Goal: Transaction & Acquisition: Register for event/course

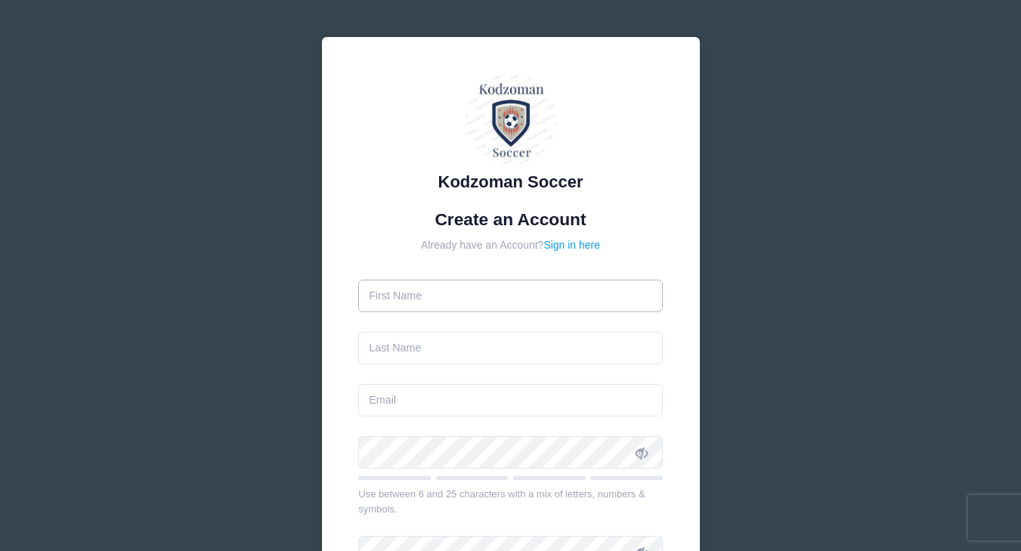
click at [493, 301] on input "text" at bounding box center [510, 296] width 305 height 33
type input "Yulia"
type input "Carlen"
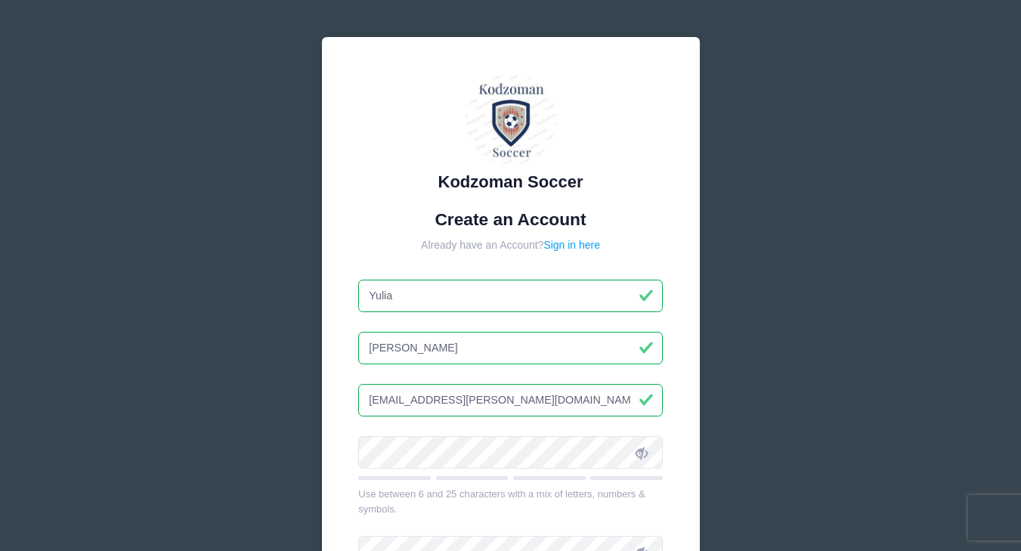
drag, startPoint x: 447, startPoint y: 396, endPoint x: 311, endPoint y: 401, distance: 135.4
click at [311, 401] on div "Kodzoman Soccer Create an Account Already have an Account? Sign in here Yulia C…" at bounding box center [510, 411] width 403 height 773
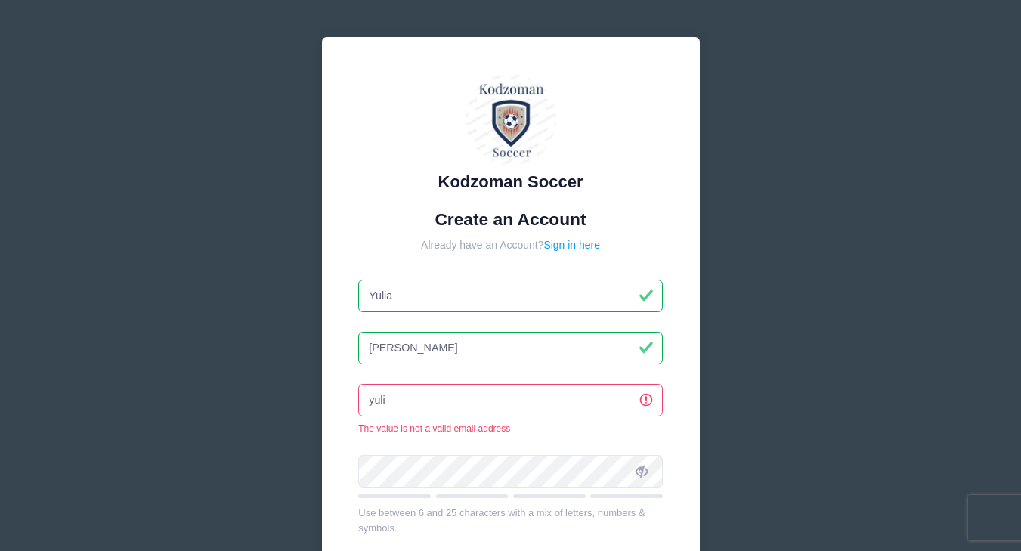
type input "[EMAIL_ADDRESS][DOMAIN_NAME]"
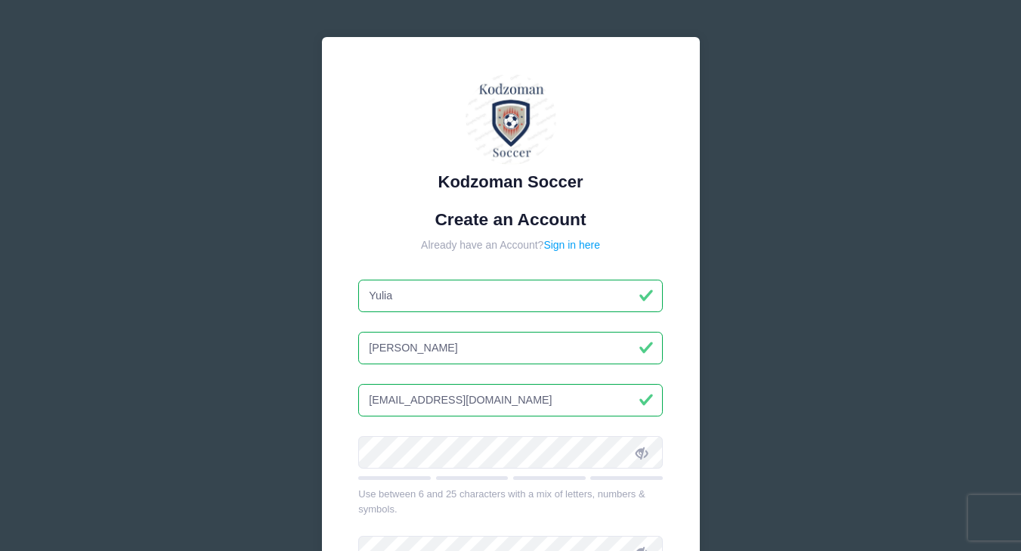
scroll to position [31, 0]
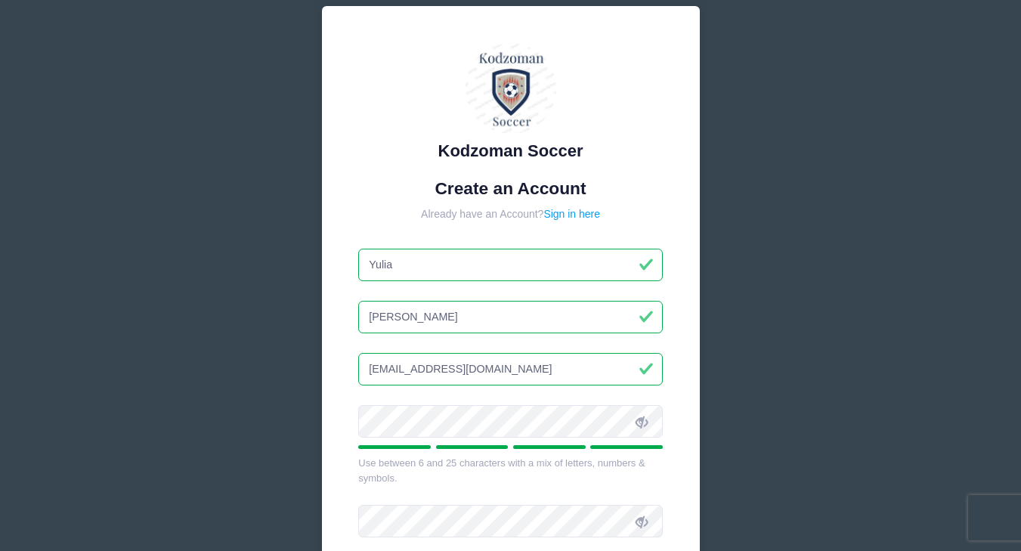
click at [635, 429] on span at bounding box center [642, 421] width 26 height 26
click at [352, 420] on div "Kodzoman Soccer Create an Account Already have an Account? Sign in here Yulia C…" at bounding box center [511, 362] width 378 height 712
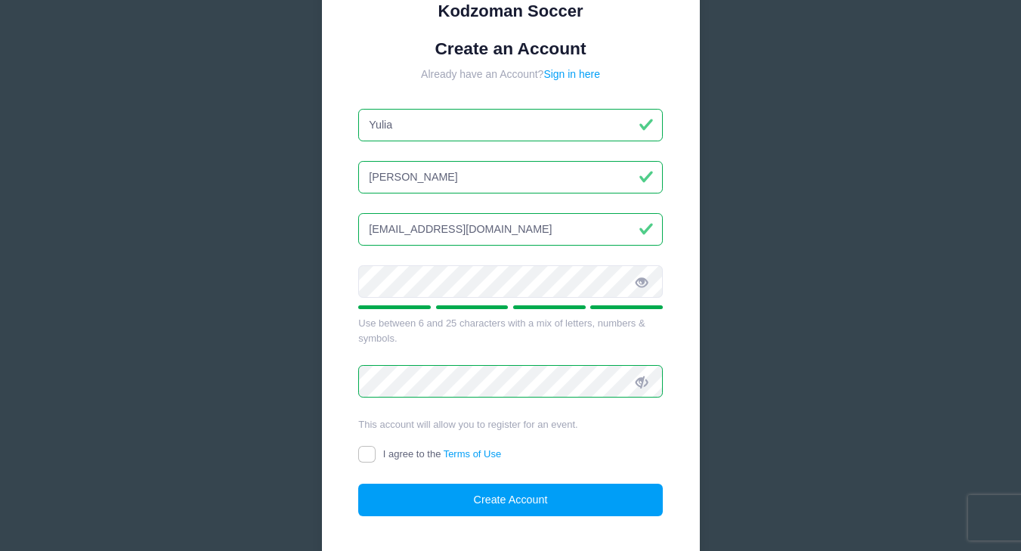
scroll to position [200, 0]
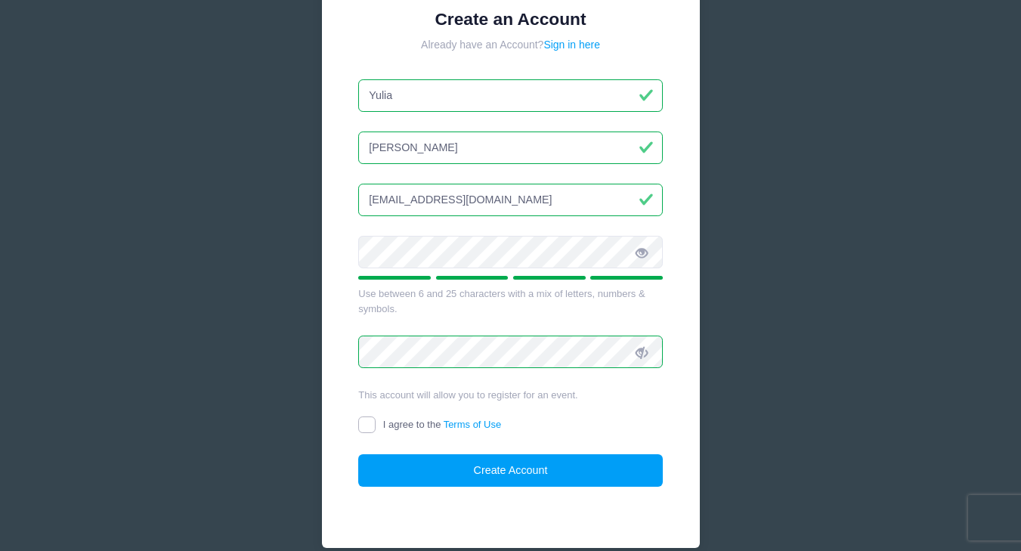
drag, startPoint x: 369, startPoint y: 429, endPoint x: 423, endPoint y: 439, distance: 55.4
click at [370, 429] on input "I agree to the Terms of Use" at bounding box center [366, 425] width 17 height 17
checkbox input "true"
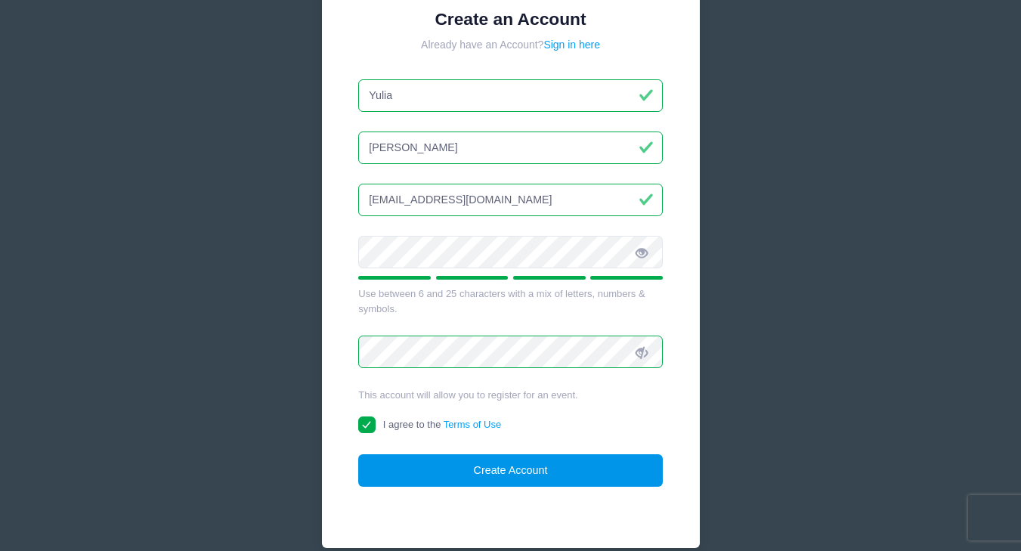
click at [513, 469] on button "Create Account" at bounding box center [510, 470] width 305 height 33
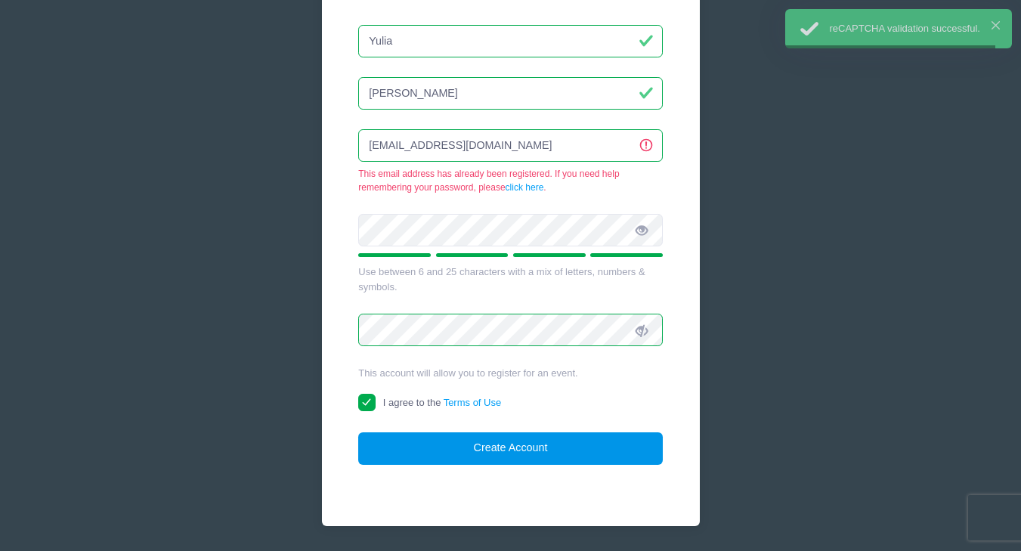
scroll to position [286, 0]
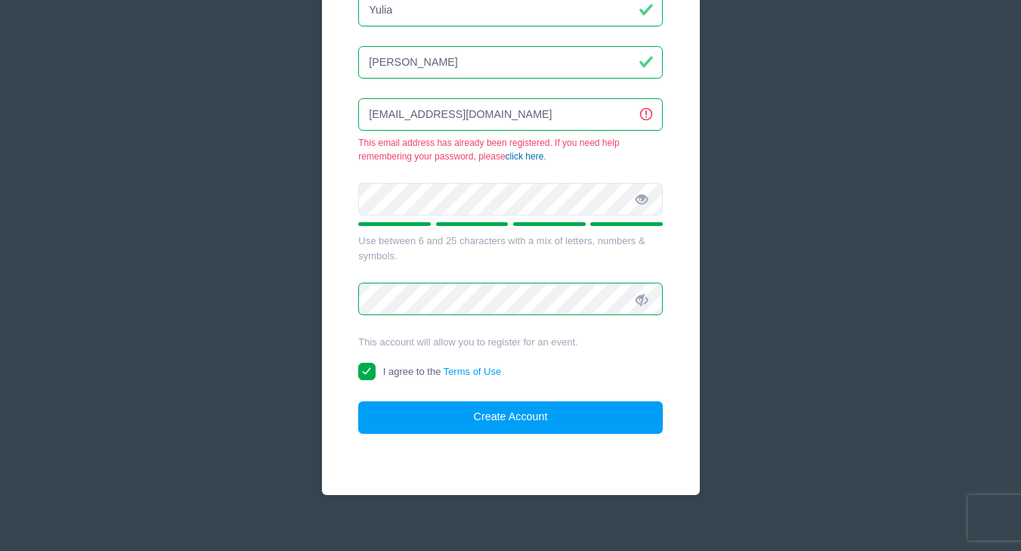
click at [527, 161] on link "click here" at bounding box center [525, 156] width 39 height 11
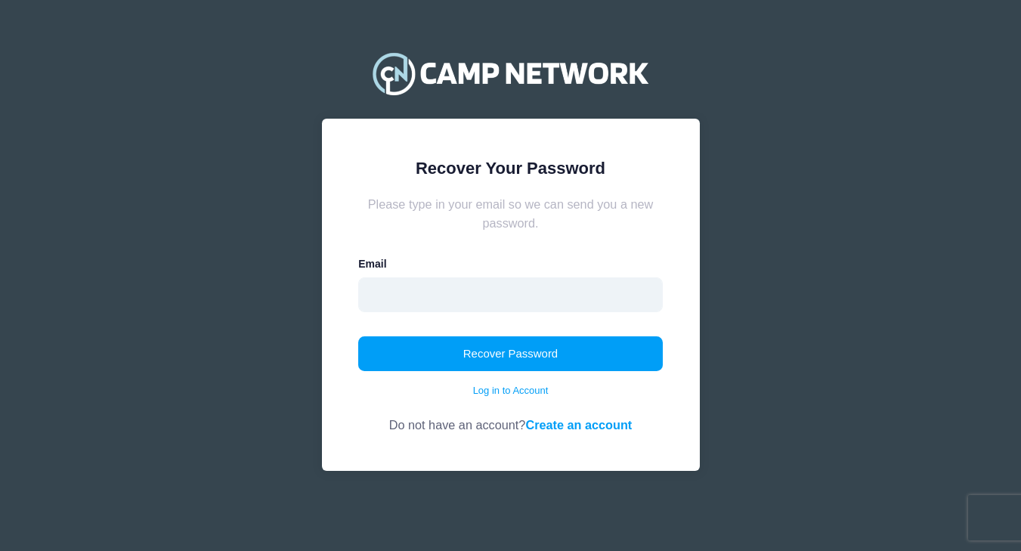
click at [447, 290] on input "email" at bounding box center [510, 294] width 305 height 35
type input "[EMAIL_ADDRESS][DOMAIN_NAME]"
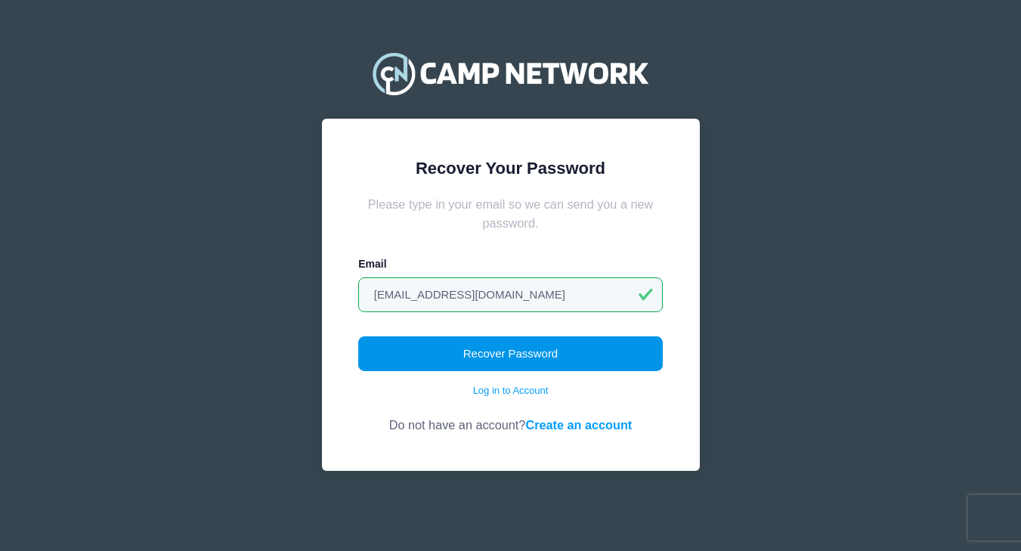
click at [510, 354] on button "Recover Password" at bounding box center [510, 353] width 305 height 35
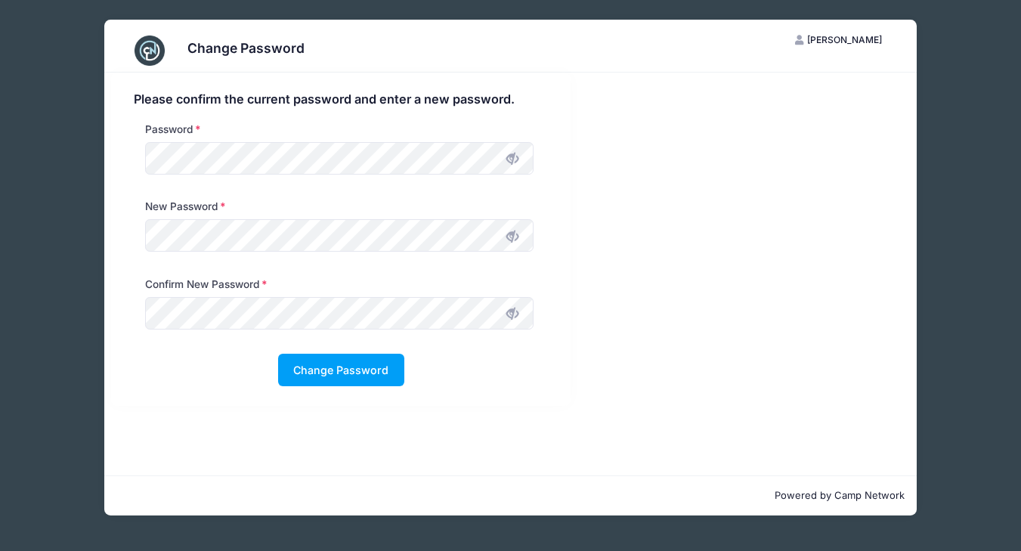
click at [513, 156] on icon at bounding box center [512, 159] width 12 height 12
click at [107, 159] on div "Please confirm the current password and enter a new password. Password New Pass…" at bounding box center [341, 239] width 475 height 333
click at [102, 150] on div "Change Password YC Yulia Carlen My Account Logout Please confirm the current pa…" at bounding box center [511, 267] width 976 height 535
click at [111, 245] on div "Please confirm the current password and enter a new password. Password New Pass…" at bounding box center [341, 239] width 460 height 333
click at [512, 315] on icon at bounding box center [512, 314] width 12 height 12
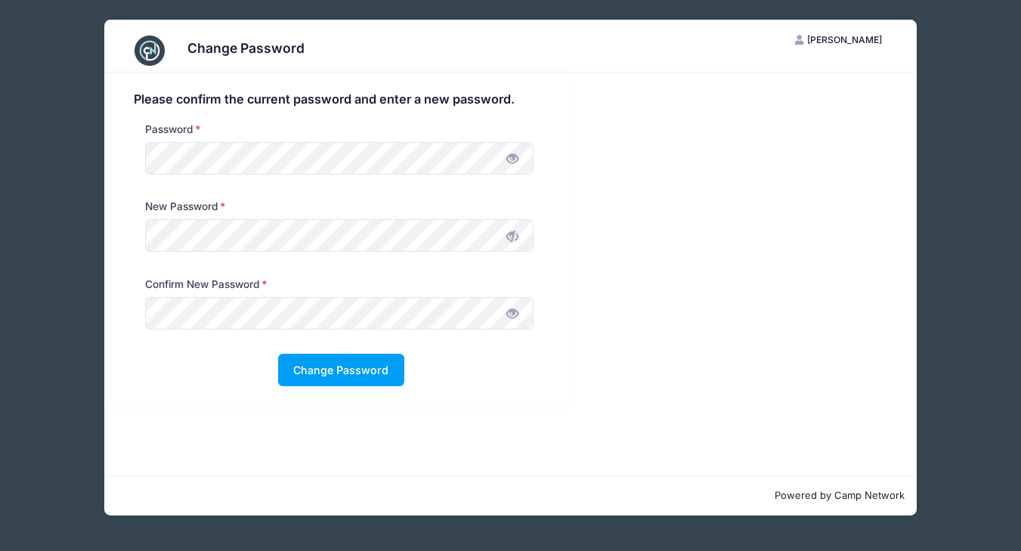
click at [502, 239] on span at bounding box center [513, 236] width 26 height 26
click at [342, 381] on button "Change Password" at bounding box center [341, 370] width 126 height 33
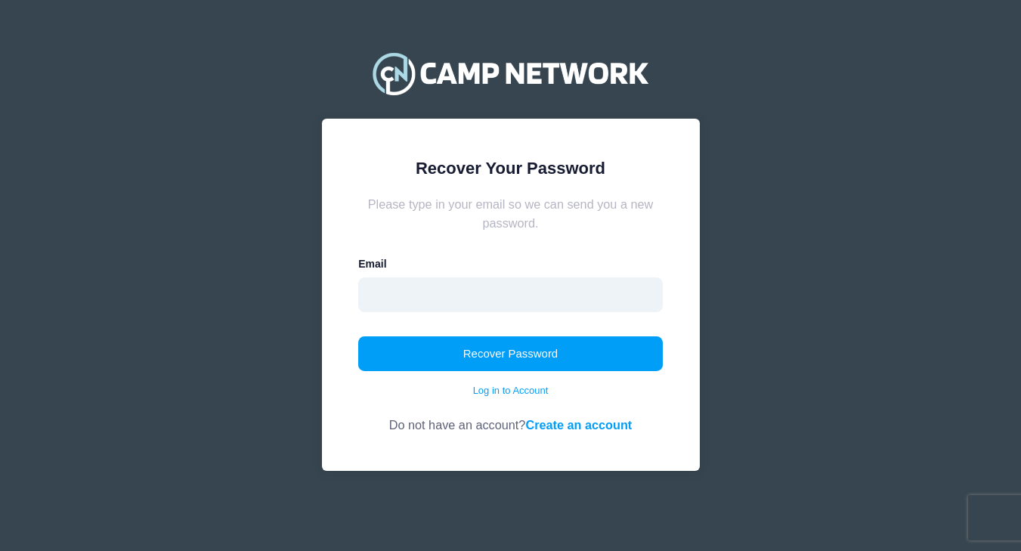
click at [517, 308] on input "email" at bounding box center [510, 294] width 305 height 35
type input "[EMAIL_ADDRESS][DOMAIN_NAME]"
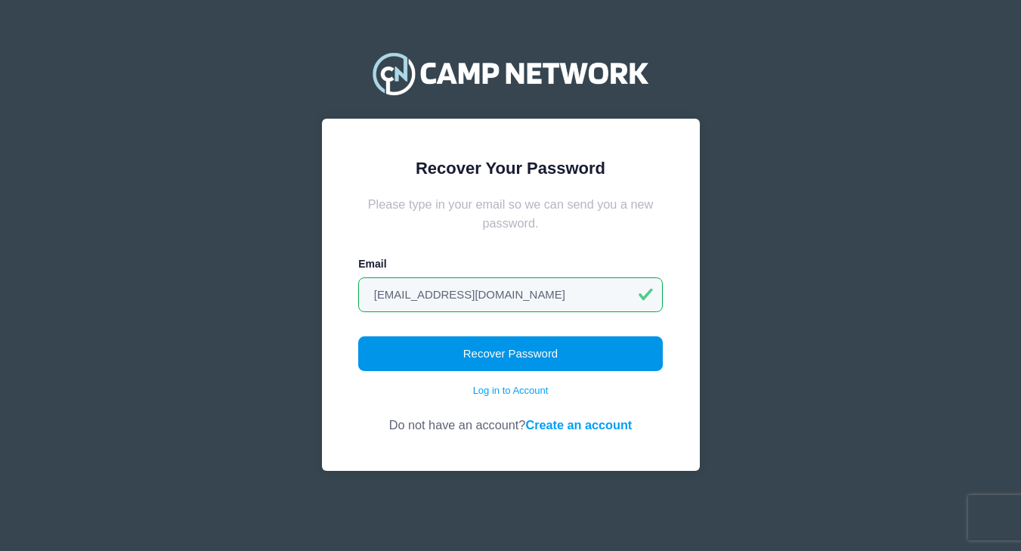
click at [515, 345] on button "Recover Password" at bounding box center [510, 353] width 305 height 35
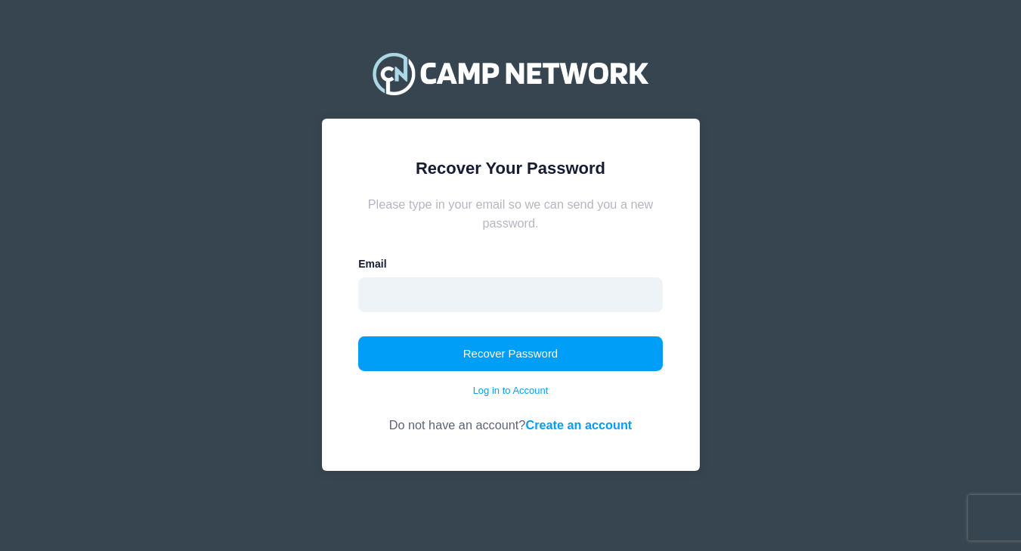
click at [537, 299] on input "email" at bounding box center [510, 294] width 305 height 35
type input "yulia.frid@gmail.com"
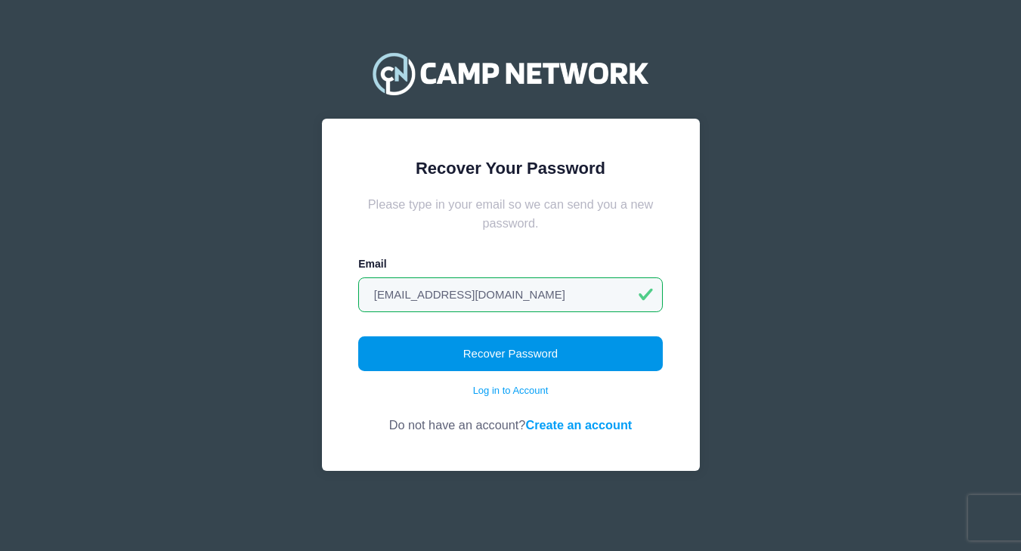
click at [523, 352] on button "Recover Password" at bounding box center [510, 353] width 305 height 35
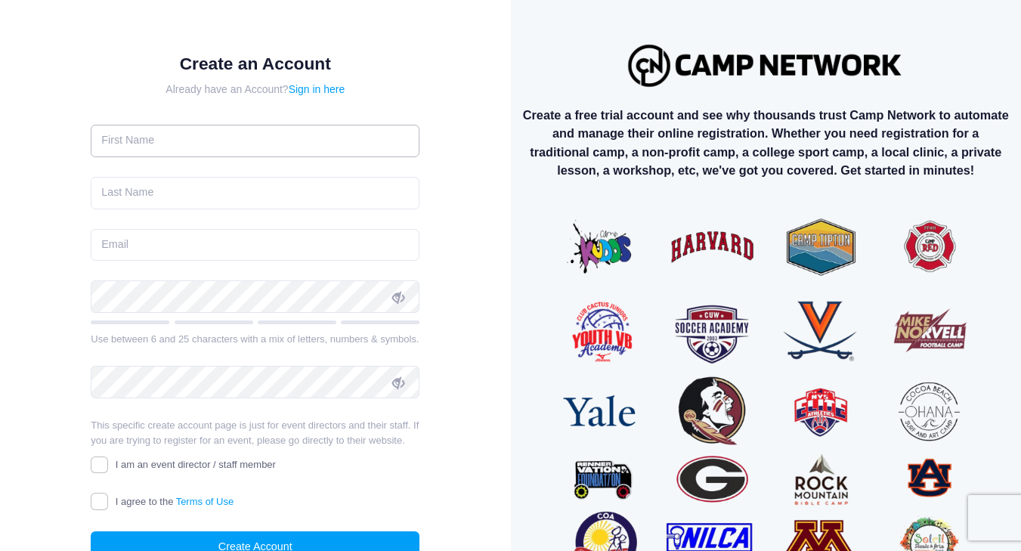
click at [284, 129] on input "text" at bounding box center [255, 141] width 329 height 33
type input "Yulia"
type input "Carlen"
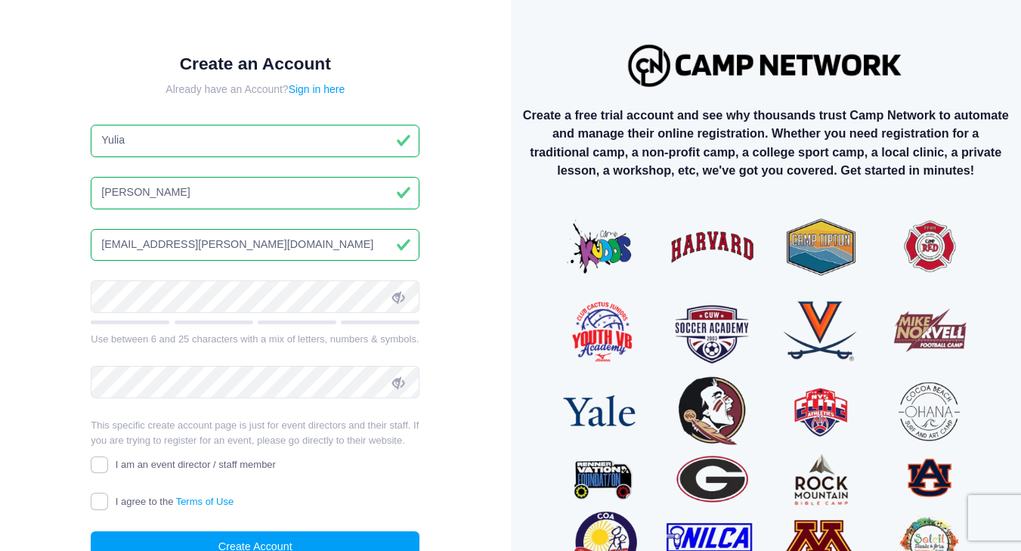
drag, startPoint x: 242, startPoint y: 253, endPoint x: 72, endPoint y: 252, distance: 170.1
click at [72, 252] on div "Create an Account Already have an Account? Sign in here Yulia Carlen jasin.carl…" at bounding box center [256, 321] width 378 height 584
type input "j"
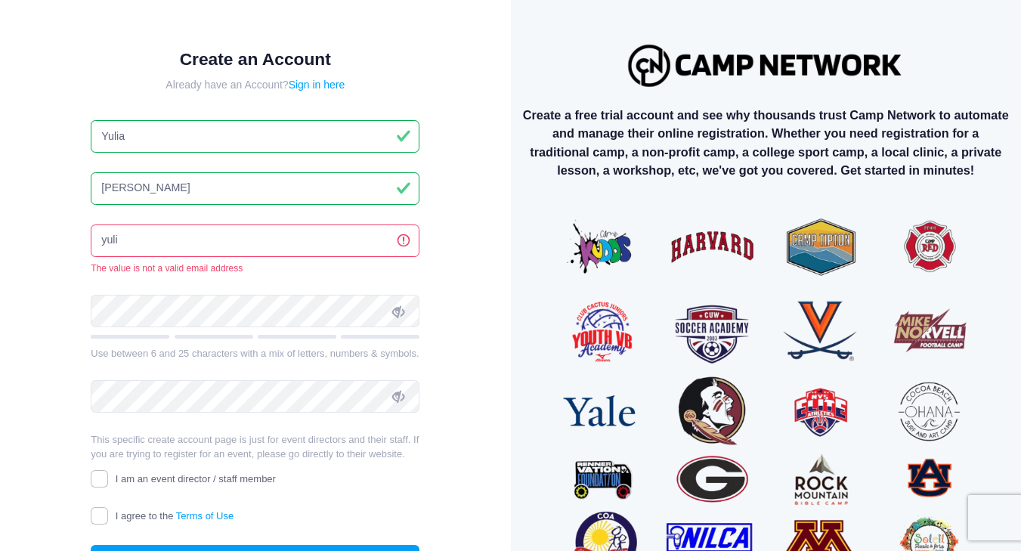
type input "yulia.frid@gmail.com"
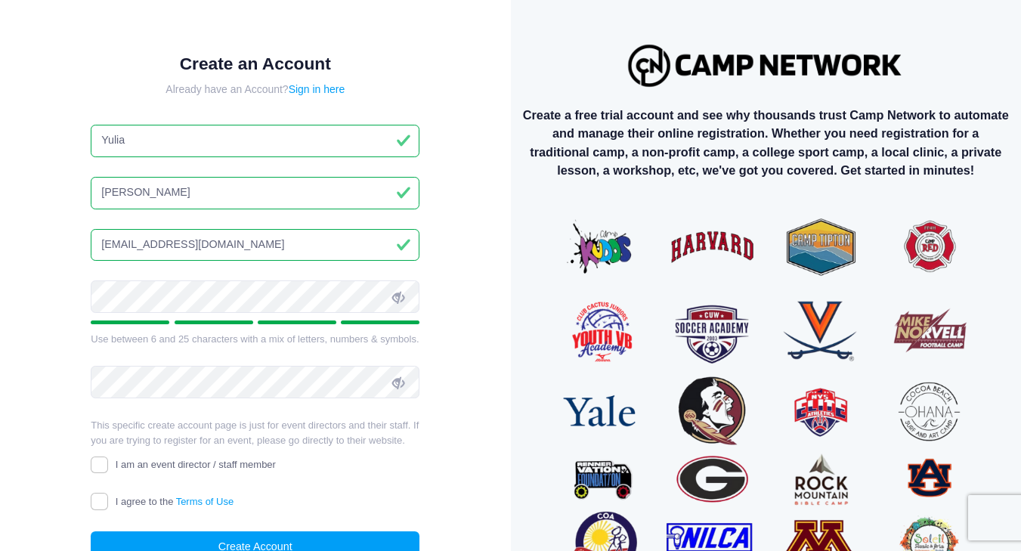
click at [407, 295] on span at bounding box center [399, 297] width 26 height 26
click at [397, 377] on icon at bounding box center [398, 383] width 12 height 12
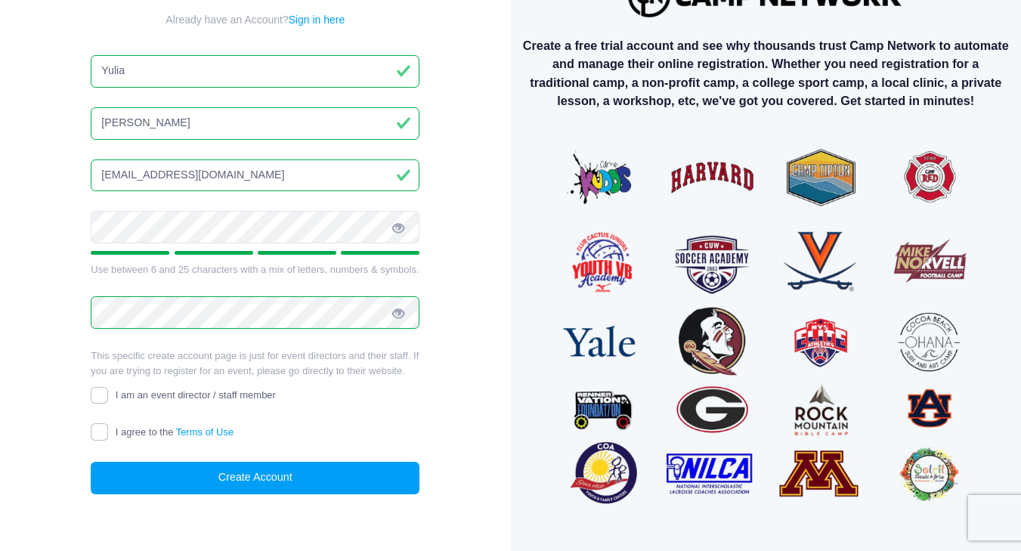
scroll to position [79, 0]
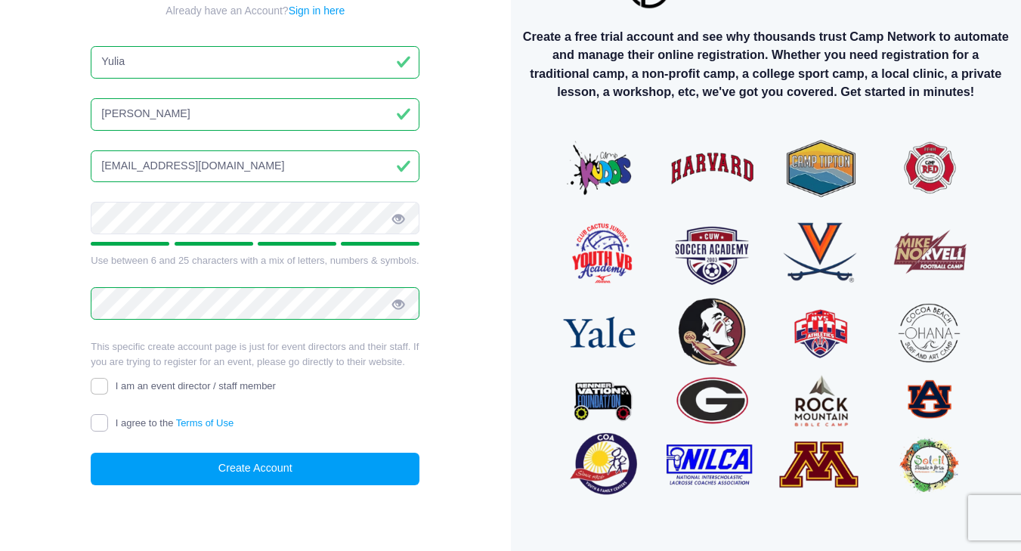
click at [104, 426] on input "I agree to the Terms of Use" at bounding box center [99, 422] width 17 height 17
checkbox input "true"
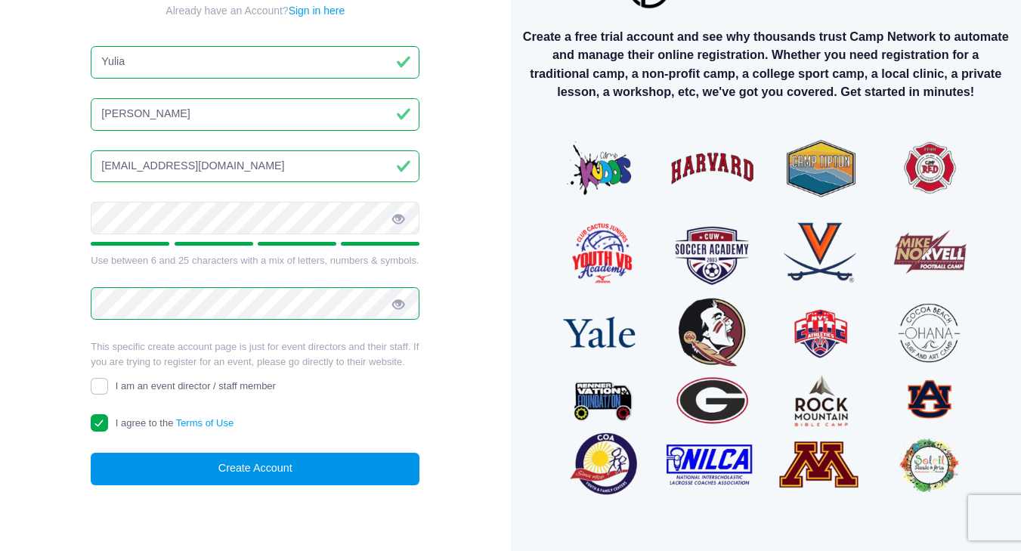
click at [244, 465] on button "Create Account" at bounding box center [255, 469] width 329 height 33
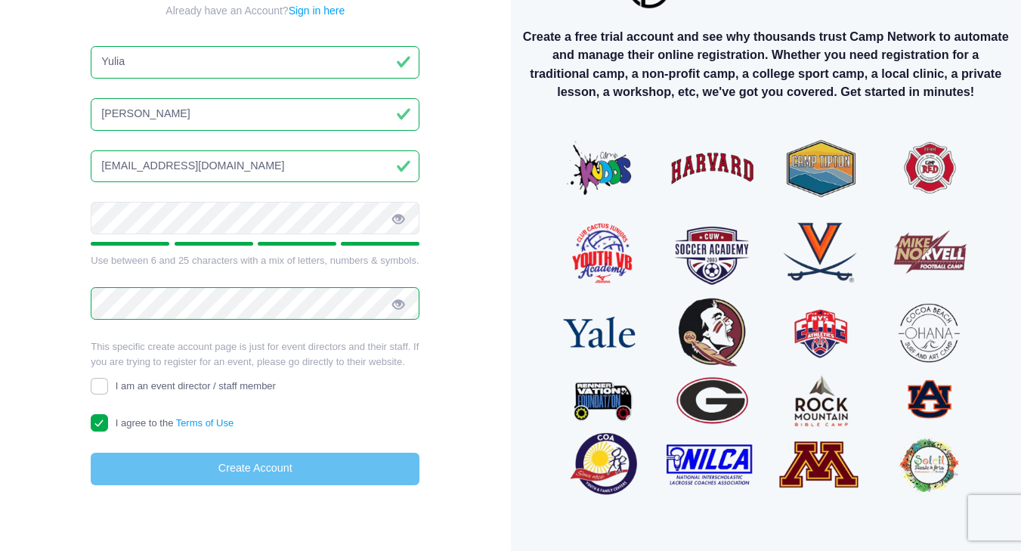
scroll to position [74, 0]
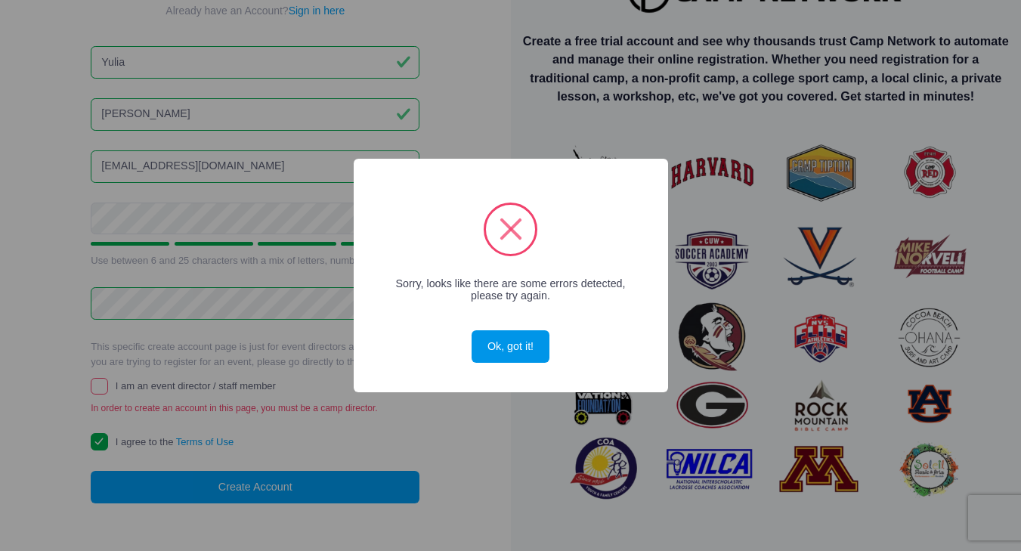
click at [506, 344] on button "Ok, got it!" at bounding box center [510, 346] width 77 height 33
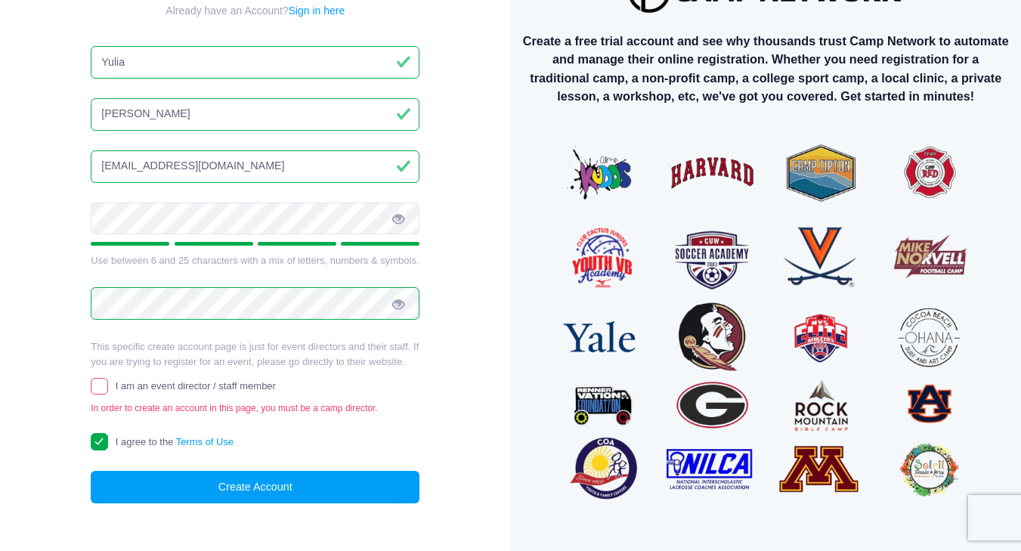
scroll to position [0, 0]
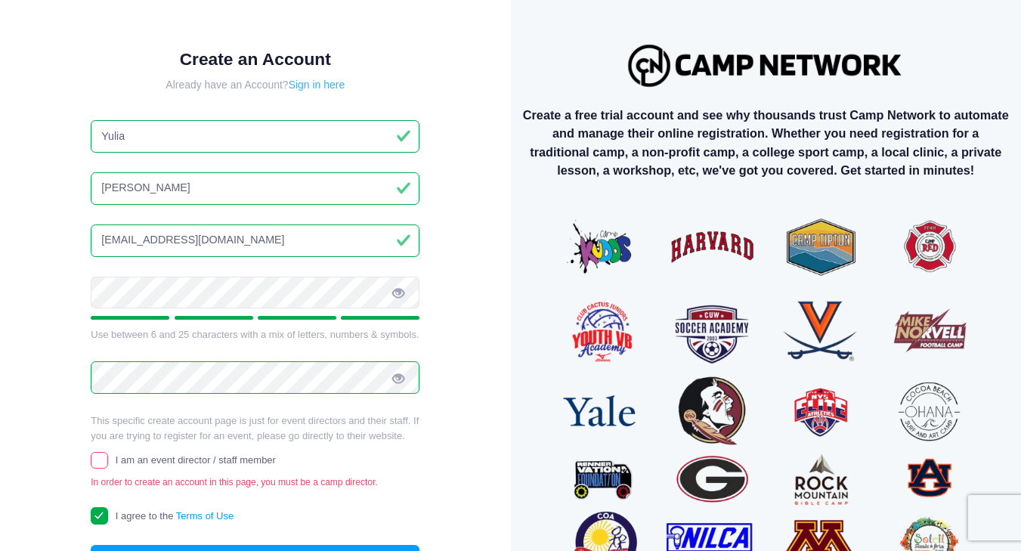
click at [328, 87] on link "Sign in here" at bounding box center [317, 85] width 57 height 12
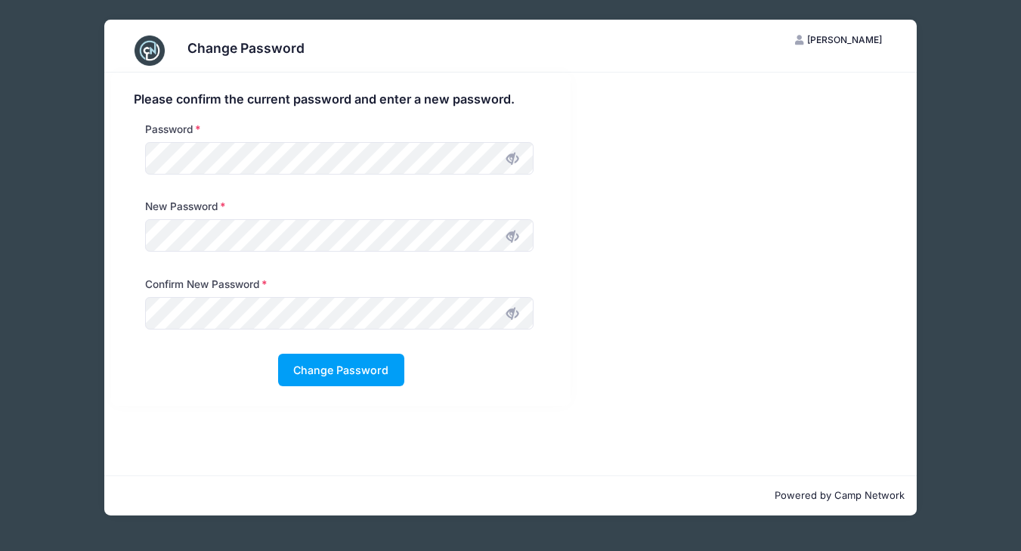
click at [508, 238] on icon at bounding box center [512, 237] width 12 height 12
click at [114, 234] on div "Please confirm the current password and enter a new password. Password New Pass…" at bounding box center [341, 239] width 460 height 333
click at [471, 355] on div "Change Password" at bounding box center [342, 370] width 416 height 33
click at [363, 370] on button "Change Password" at bounding box center [341, 370] width 126 height 33
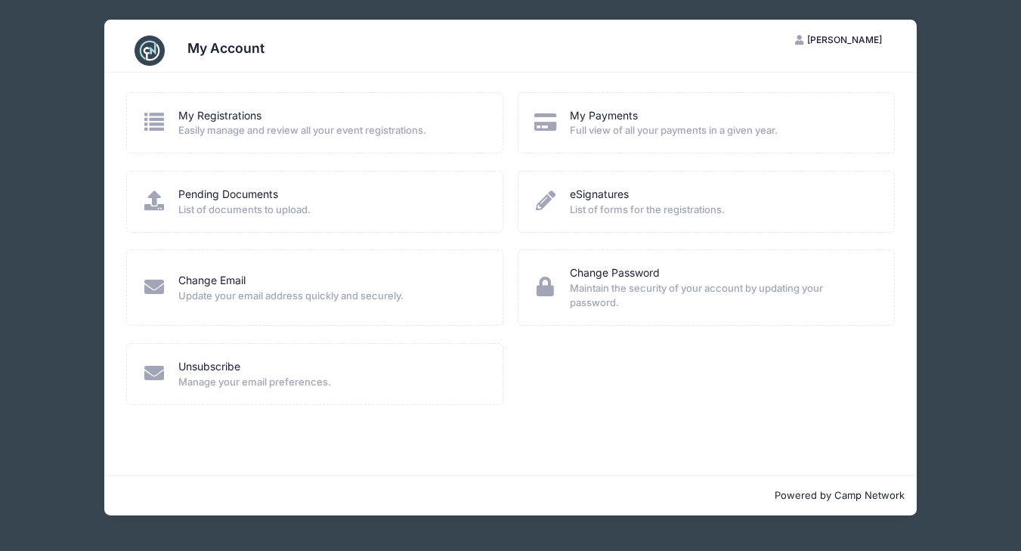
click at [482, 416] on div "Unsubscribe Manage your email preferences." at bounding box center [315, 382] width 392 height 79
click at [284, 122] on div "My Registrations Easily manage and review all your event registrations." at bounding box center [330, 123] width 305 height 30
click at [221, 53] on h3 "My Account" at bounding box center [225, 48] width 77 height 16
click at [142, 48] on img at bounding box center [150, 51] width 30 height 30
click at [62, 119] on div "My Account YC [PERSON_NAME] My Account Logout My Registrations Easily manage an…" at bounding box center [511, 267] width 976 height 535
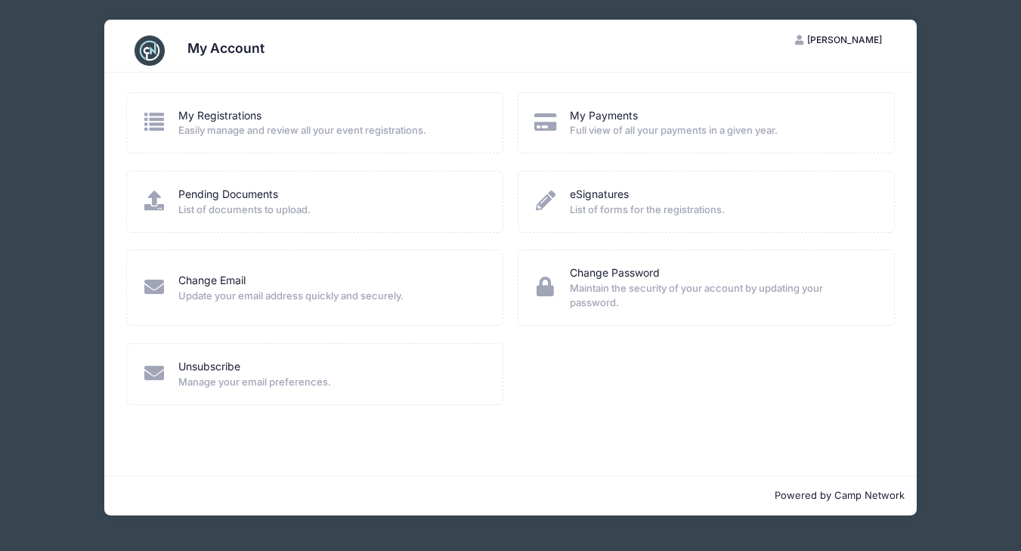
click at [871, 39] on span "Yulia Carlen" at bounding box center [844, 39] width 75 height 11
click at [779, 73] on link "My Account" at bounding box center [801, 77] width 175 height 29
click at [970, 109] on div "My Account YC Yulia Carlen My Account Logout My Registrations Easily manage and…" at bounding box center [511, 267] width 976 height 535
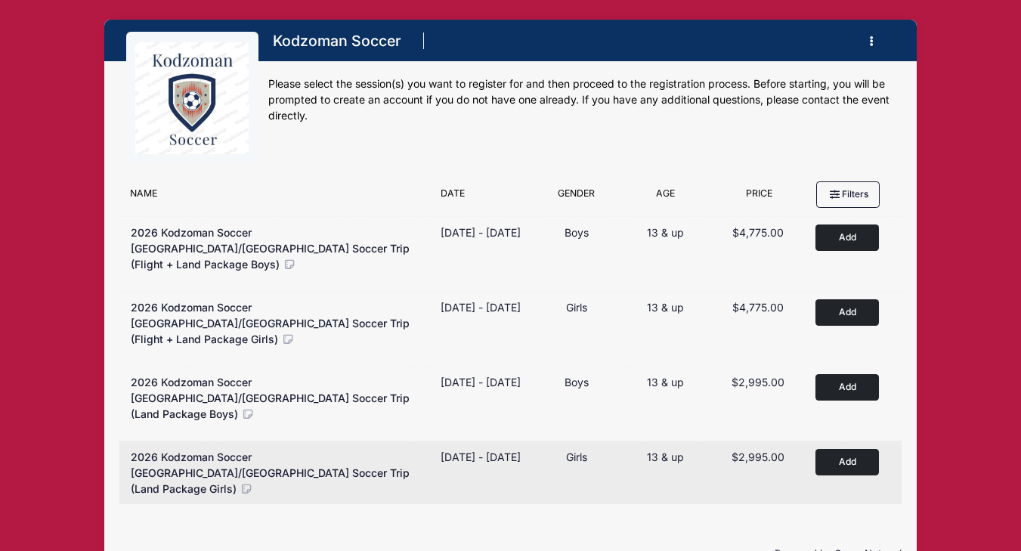
click at [840, 449] on button "Add to Cart" at bounding box center [847, 462] width 63 height 26
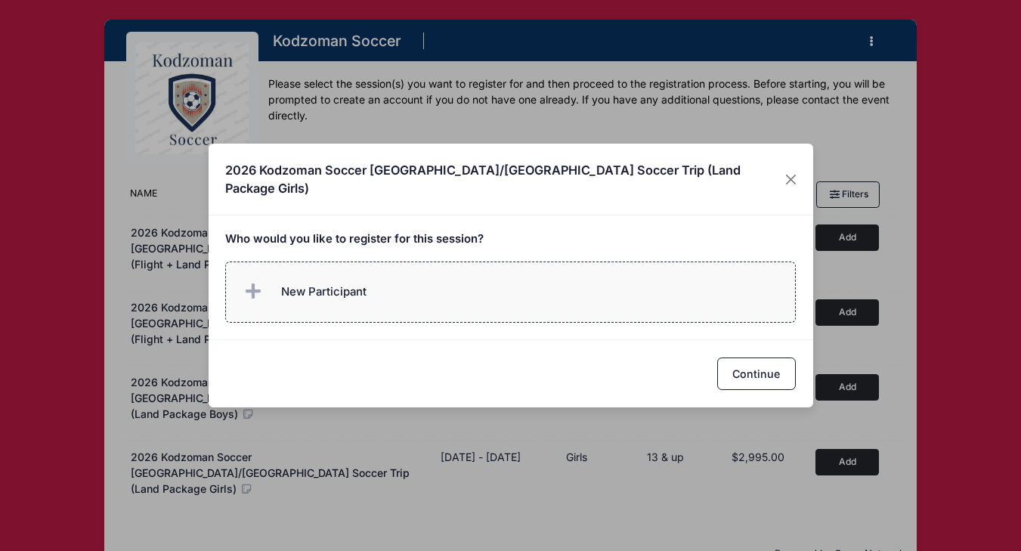
click at [466, 285] on label "New Participant" at bounding box center [510, 292] width 571 height 61
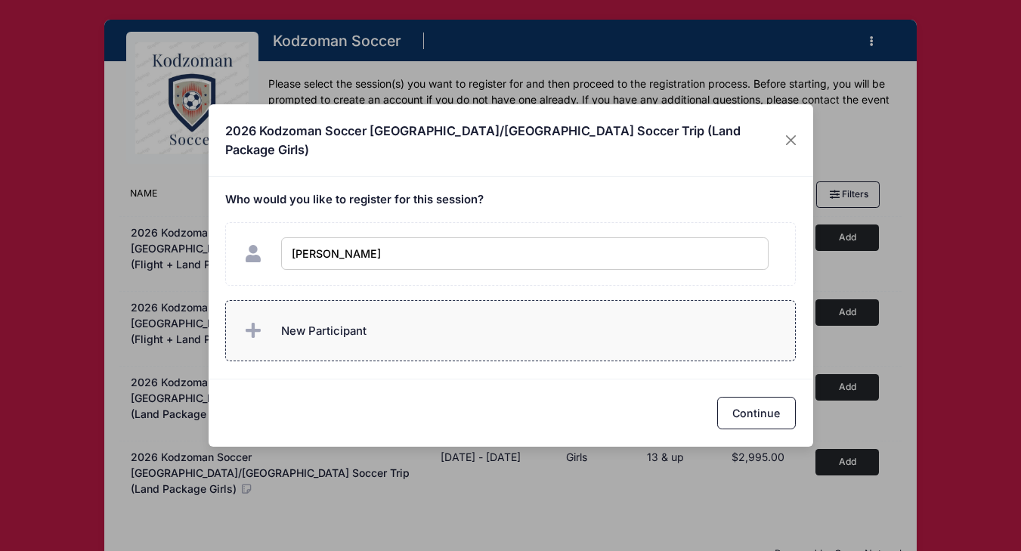
type input "Milana Carlen"
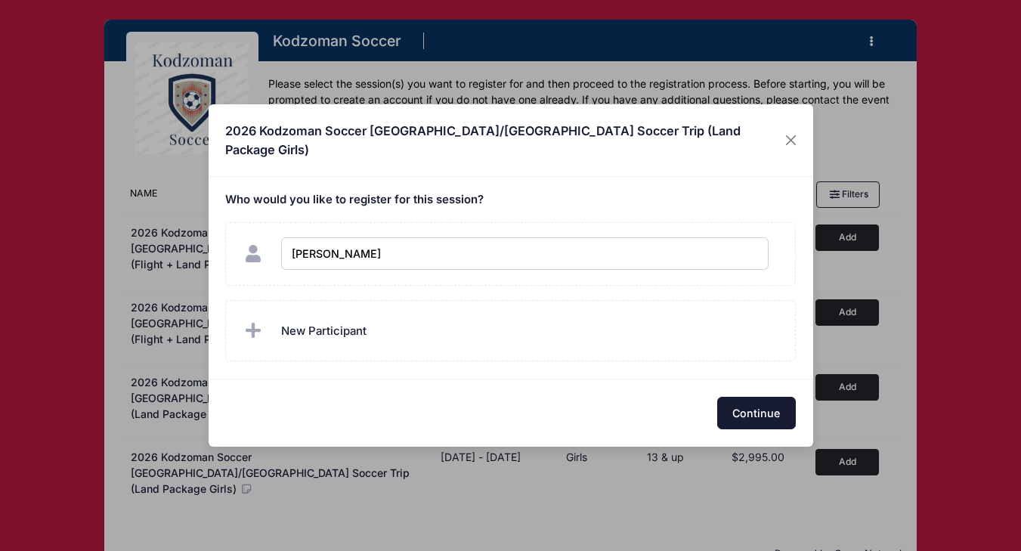
checkbox input "true"
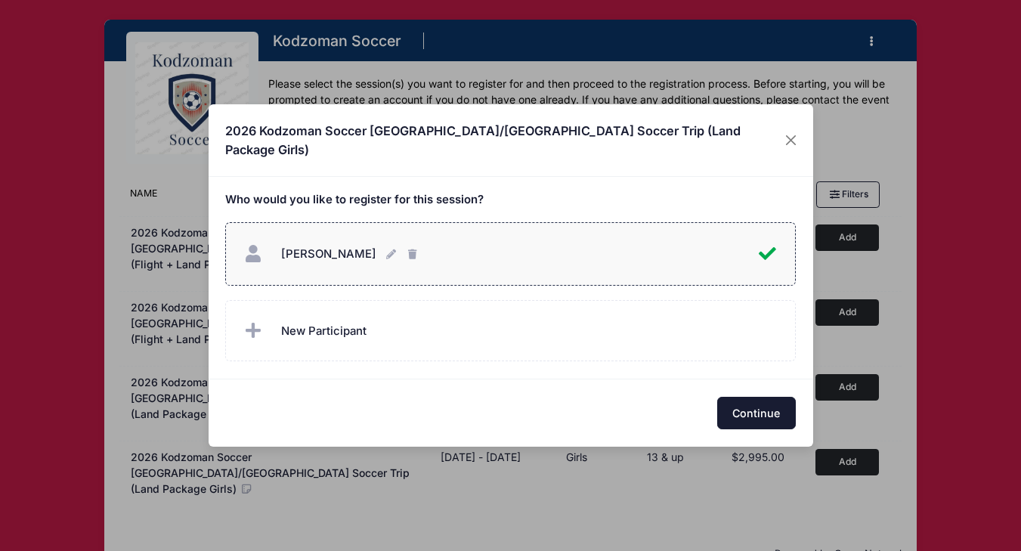
click at [770, 401] on button "Continue" at bounding box center [756, 413] width 79 height 33
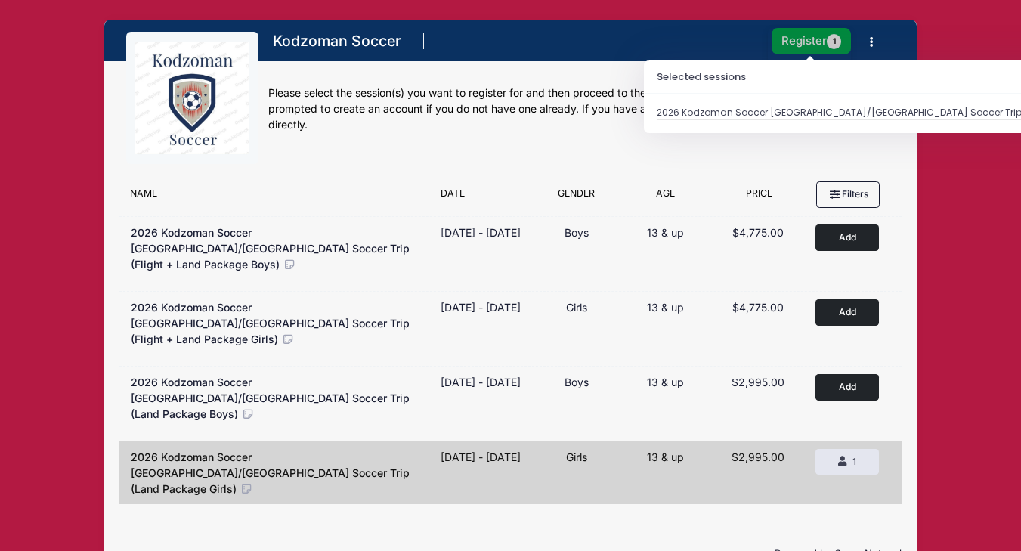
click at [800, 43] on button "Register 1" at bounding box center [812, 41] width 80 height 26
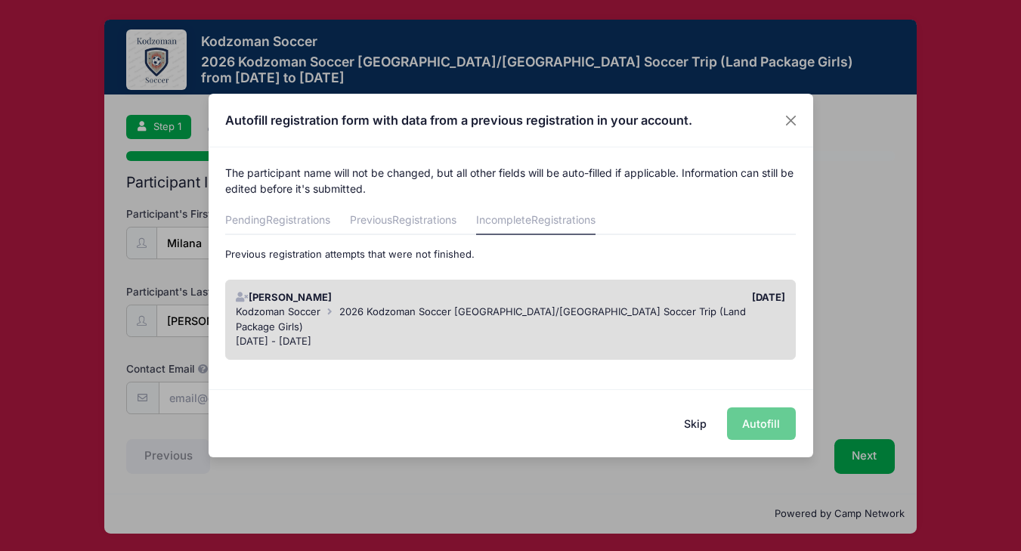
click at [476, 313] on span "2026 Kodzoman Soccer [GEOGRAPHIC_DATA]/[GEOGRAPHIC_DATA] Soccer Trip (Land Pack…" at bounding box center [491, 318] width 510 height 27
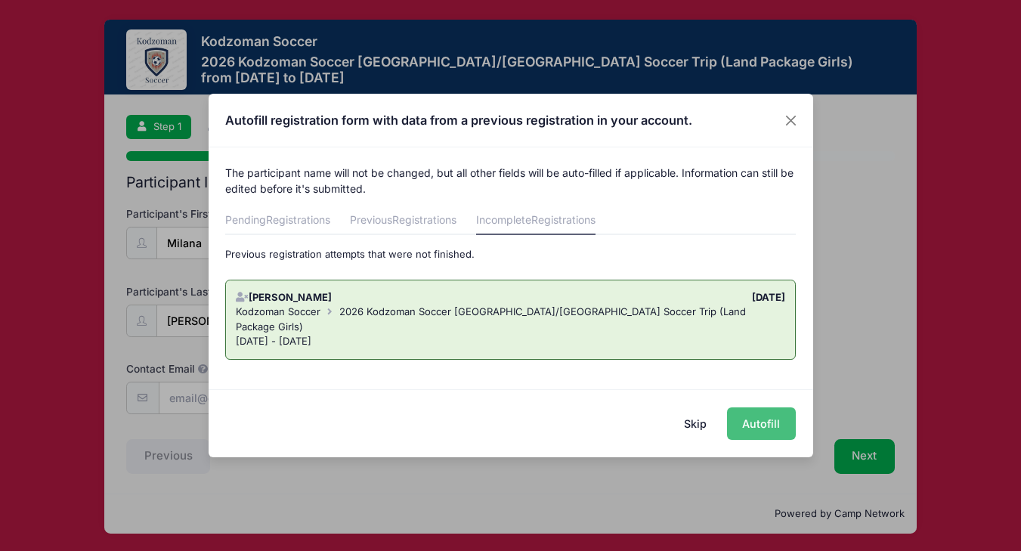
click at [770, 423] on button "Autofill" at bounding box center [761, 423] width 69 height 33
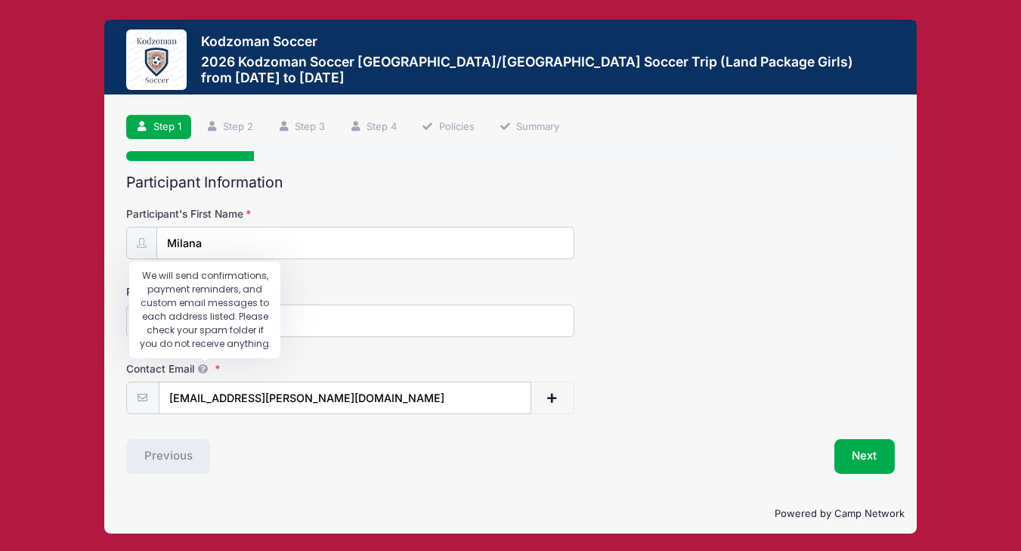
click at [204, 370] on icon at bounding box center [203, 369] width 12 height 10
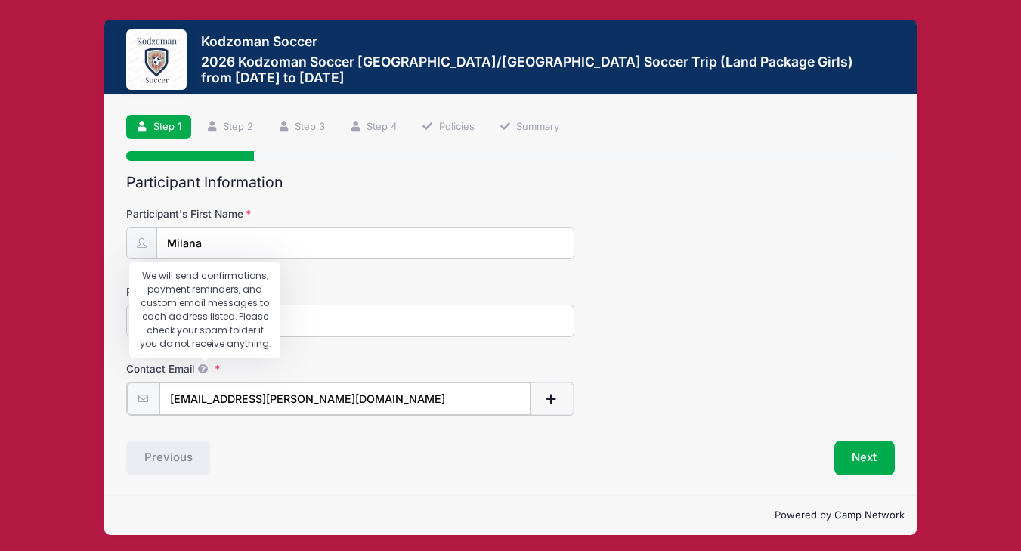
click at [204, 383] on input "milana.carlen@gmail.com" at bounding box center [345, 399] width 371 height 33
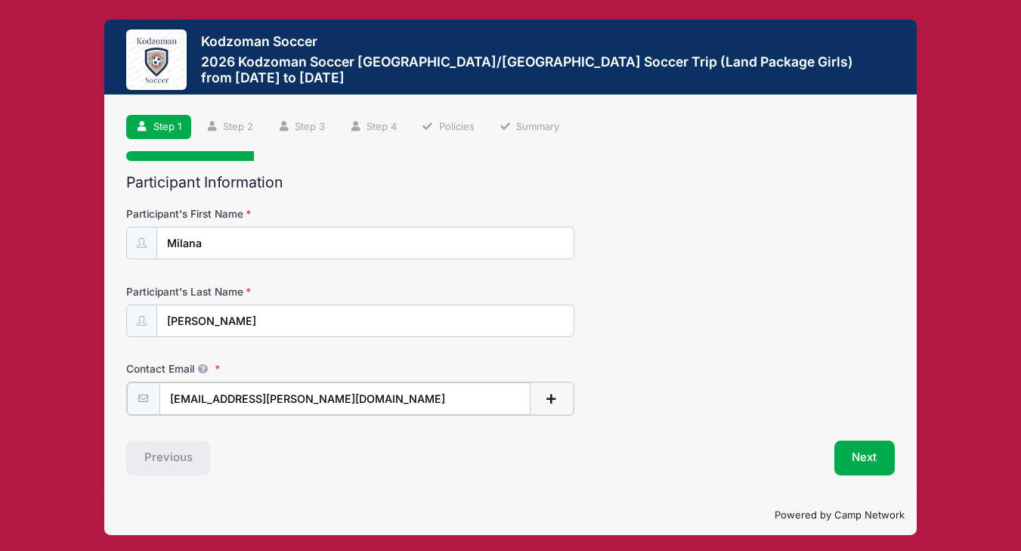
drag, startPoint x: 335, startPoint y: 407, endPoint x: 187, endPoint y: 388, distance: 148.7
click at [174, 388] on input "milana.carlen@gmail.com" at bounding box center [345, 399] width 371 height 33
click at [225, 393] on input "milana.carlen@gmail.com" at bounding box center [345, 399] width 371 height 33
drag, startPoint x: 240, startPoint y: 398, endPoint x: 132, endPoint y: 398, distance: 108.9
click at [132, 398] on div "milana.carlen@gmail.com" at bounding box center [350, 399] width 448 height 34
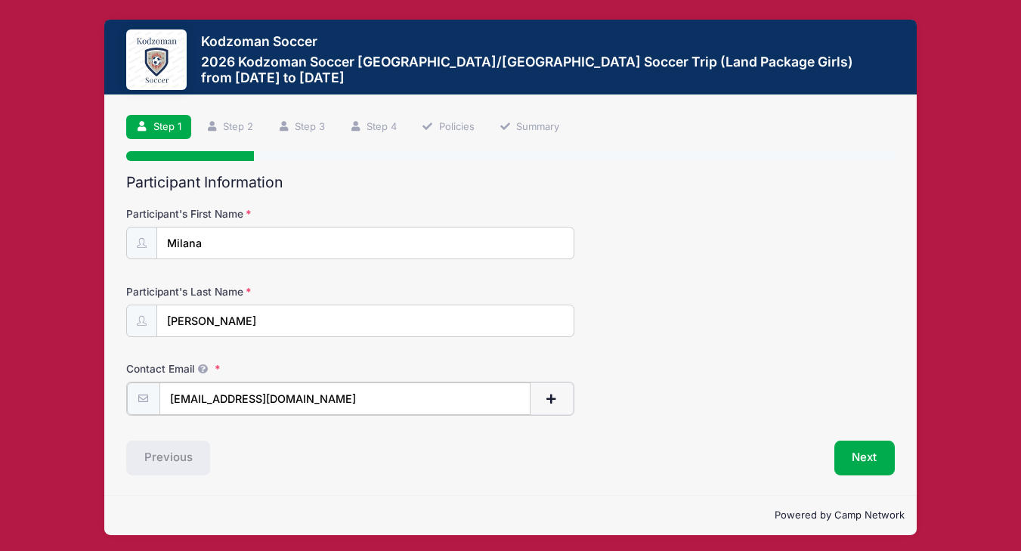
type input "[EMAIL_ADDRESS][DOMAIN_NAME]"
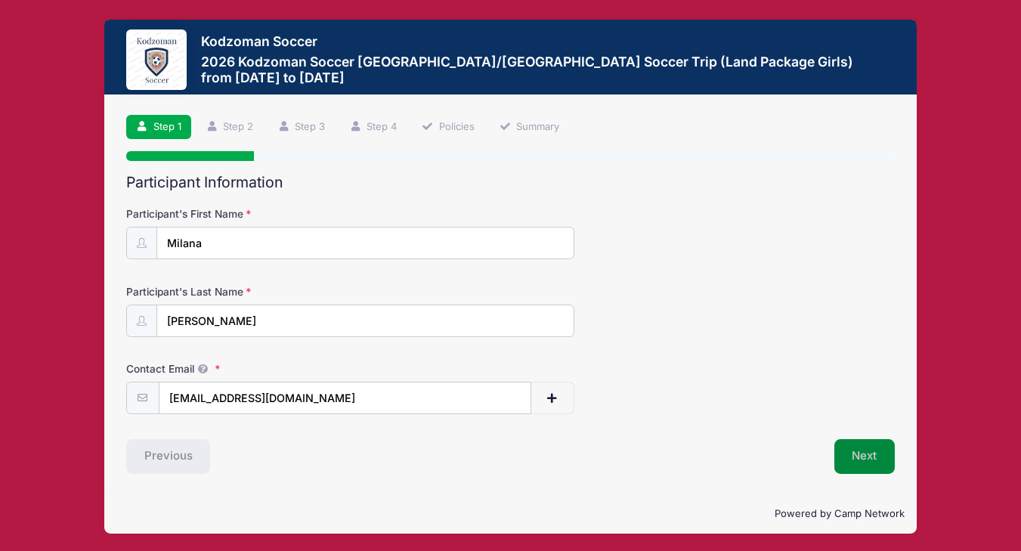
click at [870, 456] on button "Next" at bounding box center [865, 456] width 61 height 35
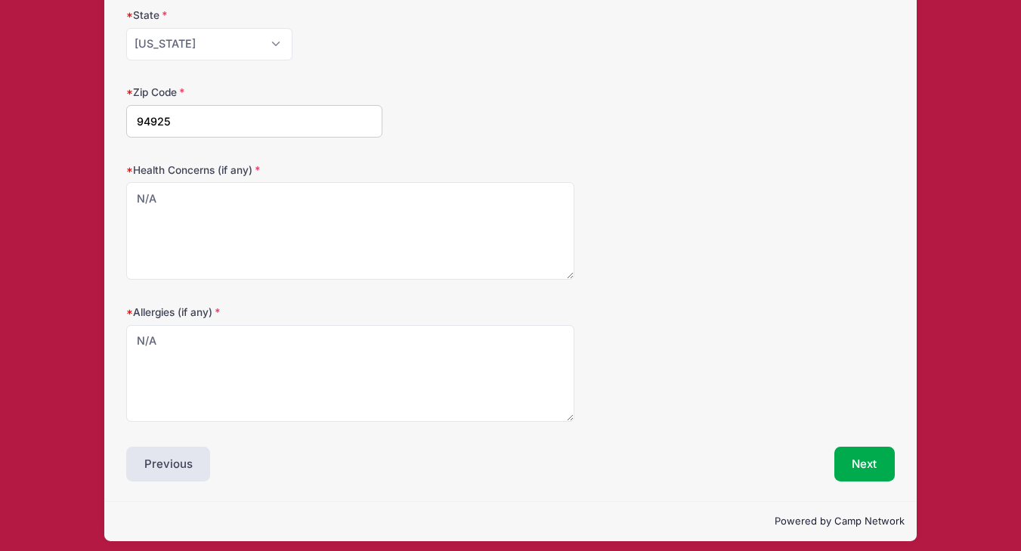
scroll to position [441, 0]
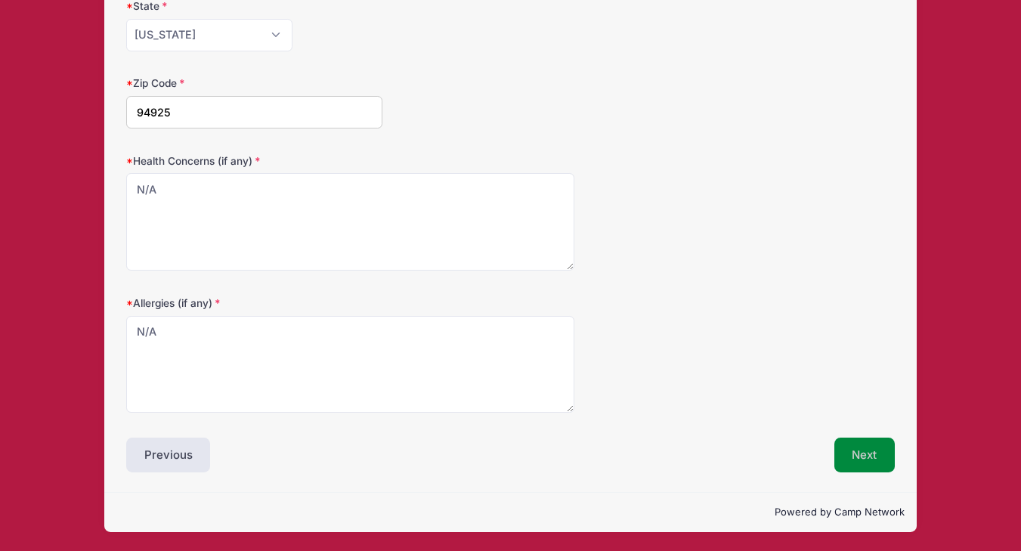
click at [870, 450] on button "Next" at bounding box center [865, 455] width 61 height 35
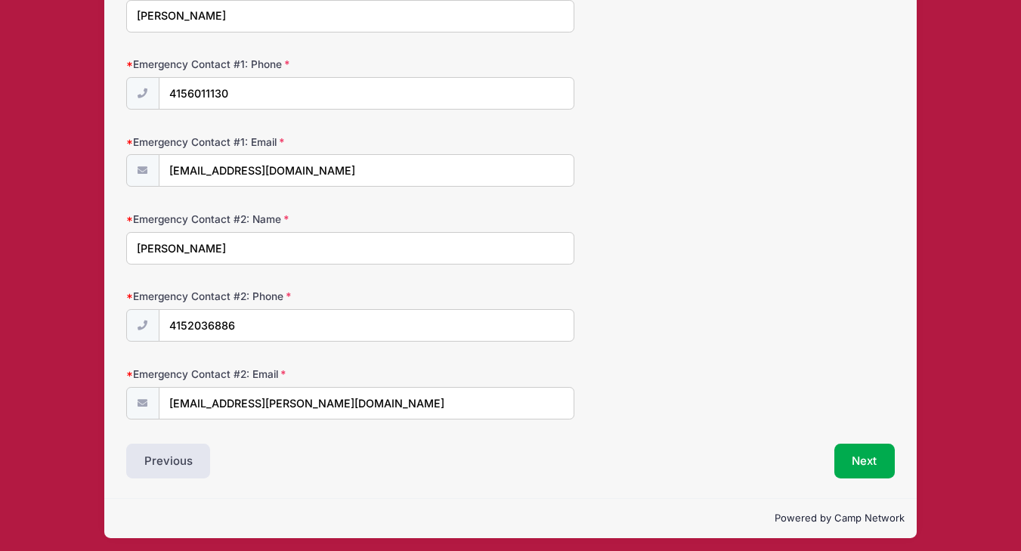
scroll to position [466, 0]
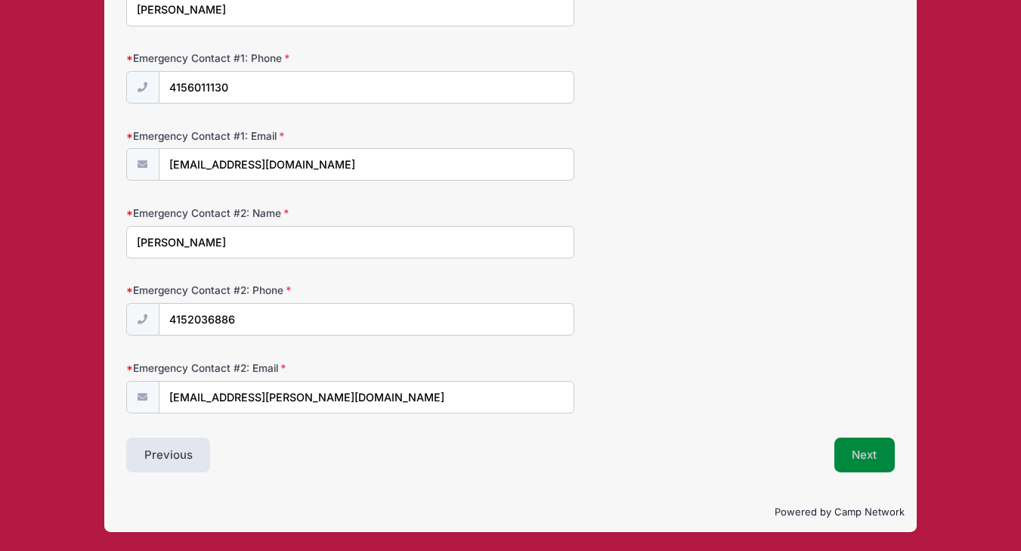
click at [872, 458] on button "Next" at bounding box center [865, 455] width 61 height 35
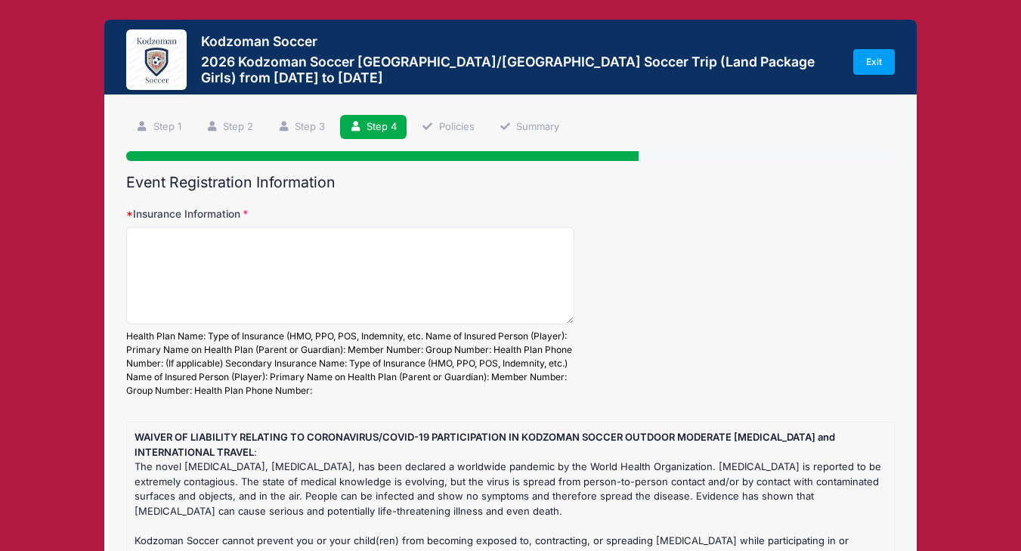
scroll to position [0, 0]
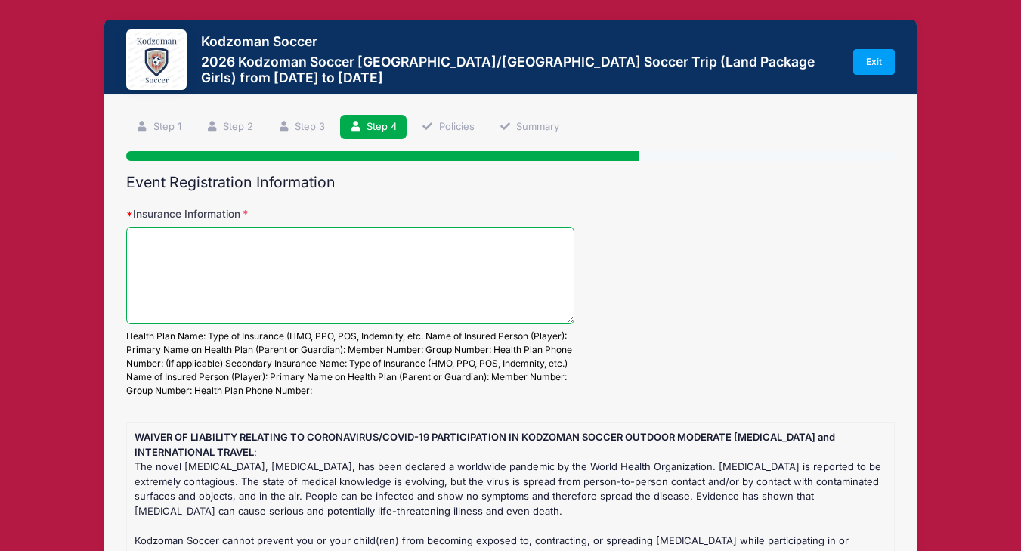
click at [352, 244] on textarea "Insurance Information" at bounding box center [350, 276] width 448 height 98
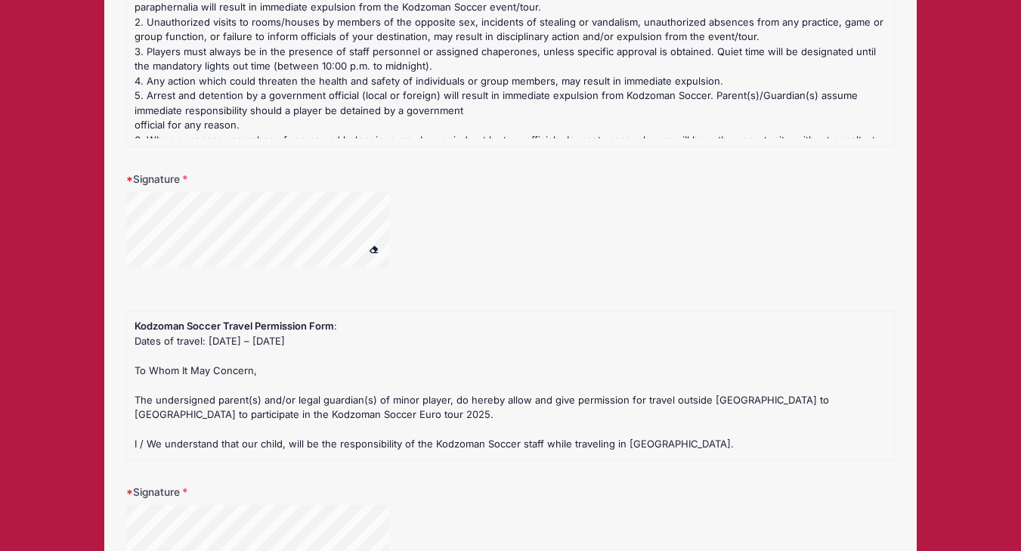
scroll to position [1337, 0]
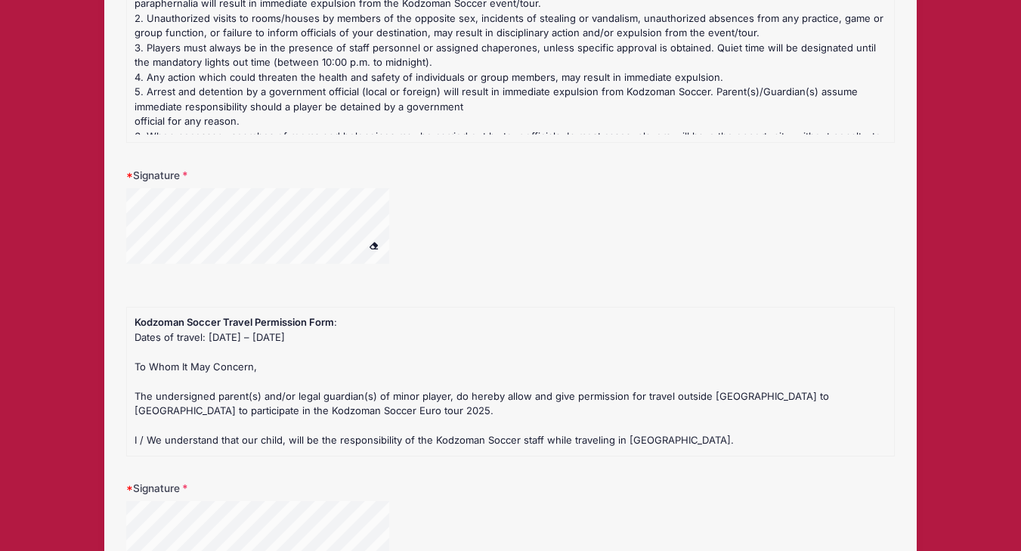
click at [361, 250] on div at bounding box center [277, 228] width 302 height 80
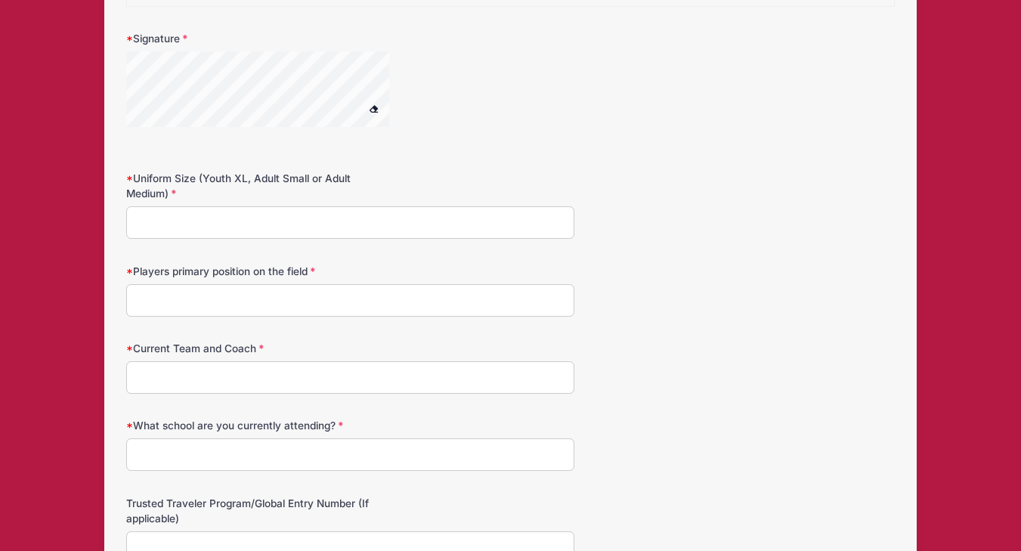
scroll to position [1797, 0]
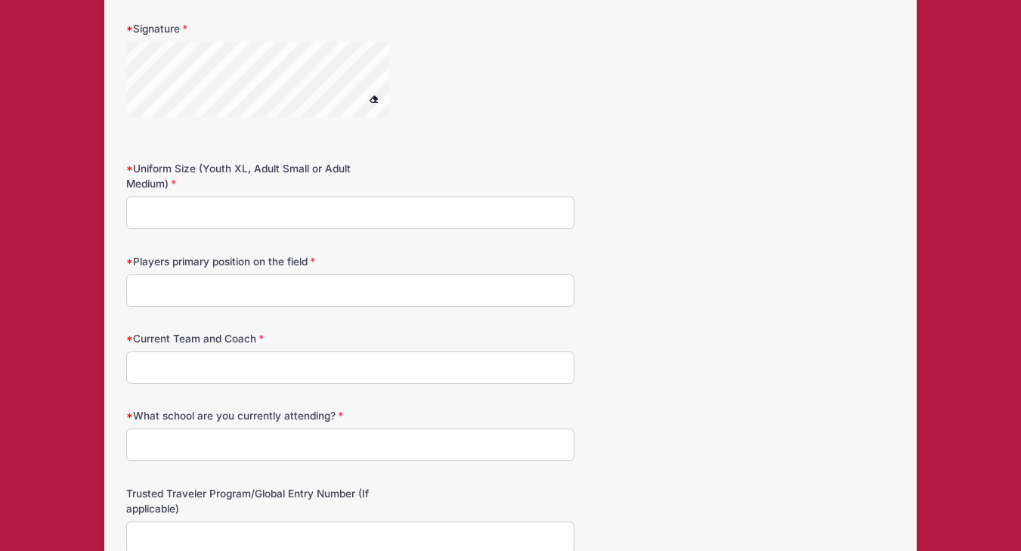
type textarea "Cigna PPO U74768094"
click at [274, 218] on input "Uniform Size (Youth XL, Adult Small or Adult Medium)" at bounding box center [350, 213] width 448 height 33
type input "Adult Small"
click at [207, 270] on div "Players primary position on the field" at bounding box center [510, 280] width 769 height 53
click at [200, 287] on input "Players primary position on the field" at bounding box center [350, 290] width 448 height 33
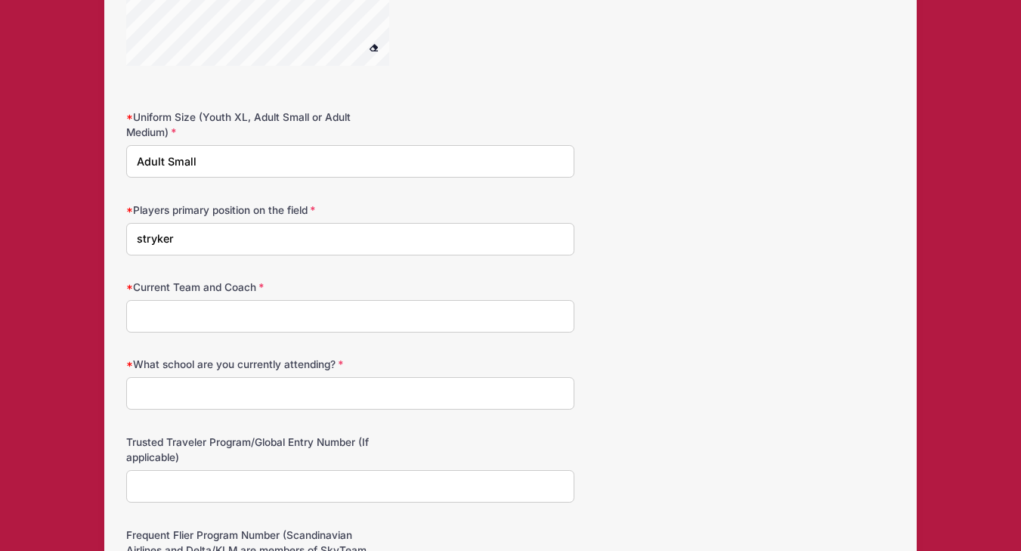
scroll to position [1855, 0]
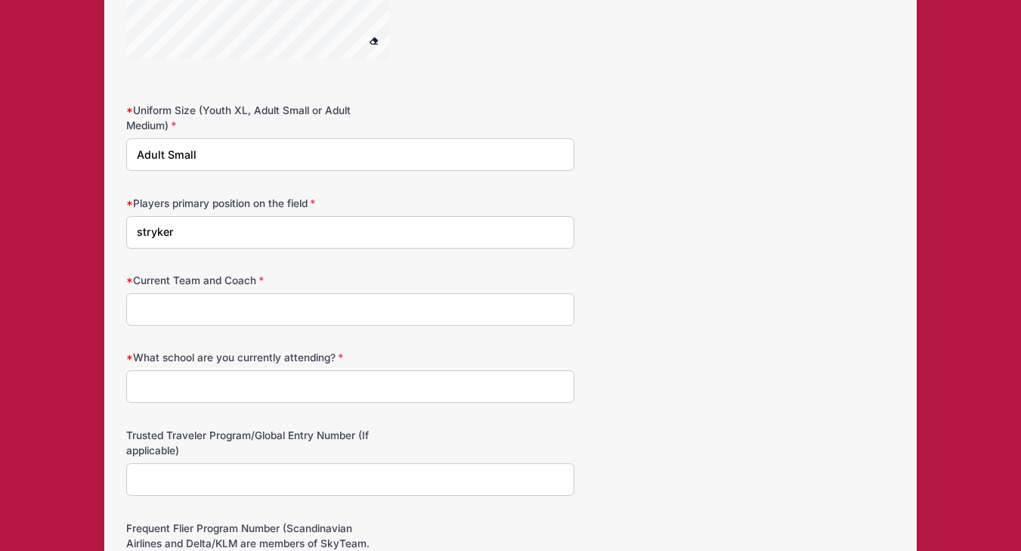
type input "stryker"
click at [240, 314] on input "Current Team and Coach" at bounding box center [350, 309] width 448 height 33
paste input "ivan.bandov@marinfc.com"
click at [139, 309] on input "ivan.bandov@marinfc.com" at bounding box center [350, 309] width 448 height 33
click at [163, 308] on input "I van.bandov@marinfc.com" at bounding box center [350, 309] width 448 height 33
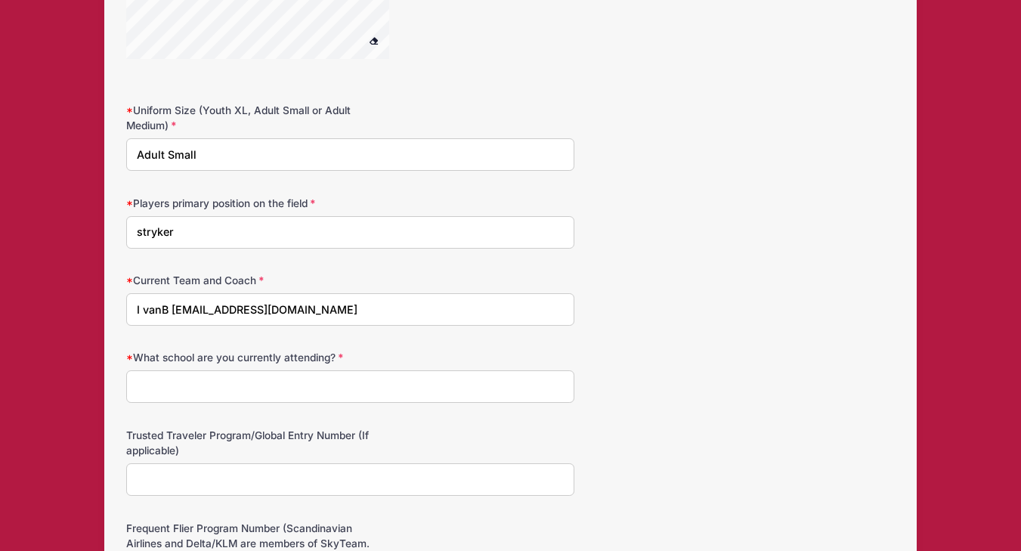
click at [218, 308] on input "I vanB andov@marinfc.com" at bounding box center [350, 309] width 448 height 33
click at [161, 309] on input "I vanB andov marinfc.com" at bounding box center [350, 309] width 448 height 33
click at [176, 311] on input "I van B andov marinfc.com" at bounding box center [350, 309] width 448 height 33
click at [144, 310] on input "I van Bandov marinfc.com" at bounding box center [350, 309] width 448 height 33
click at [202, 308] on input "Ivan Bandov marinfc.com" at bounding box center [350, 309] width 448 height 33
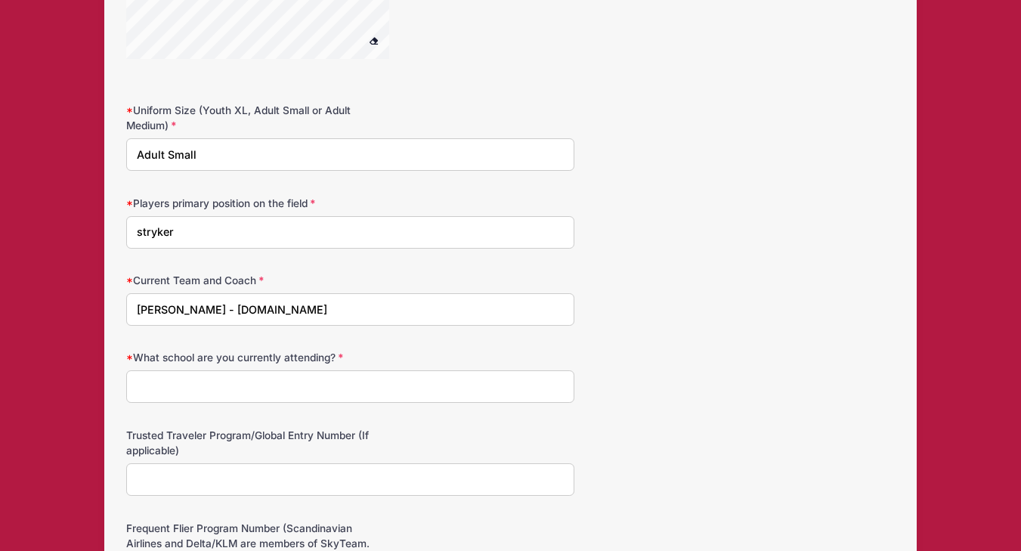
type input "Ivan Bandov - marinfc.com"
click at [211, 385] on input "What school are you currently attending?" at bounding box center [350, 386] width 448 height 33
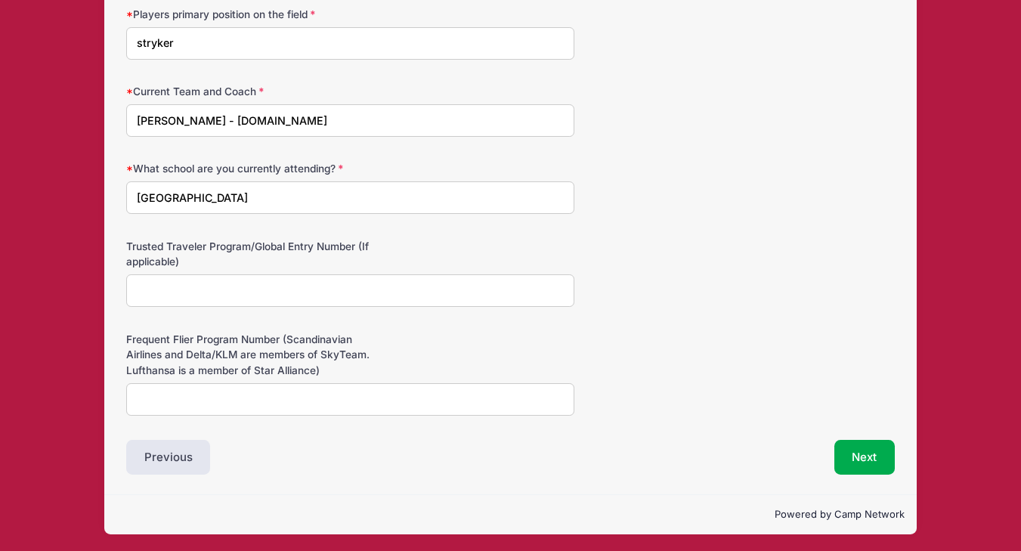
scroll to position [2045, 0]
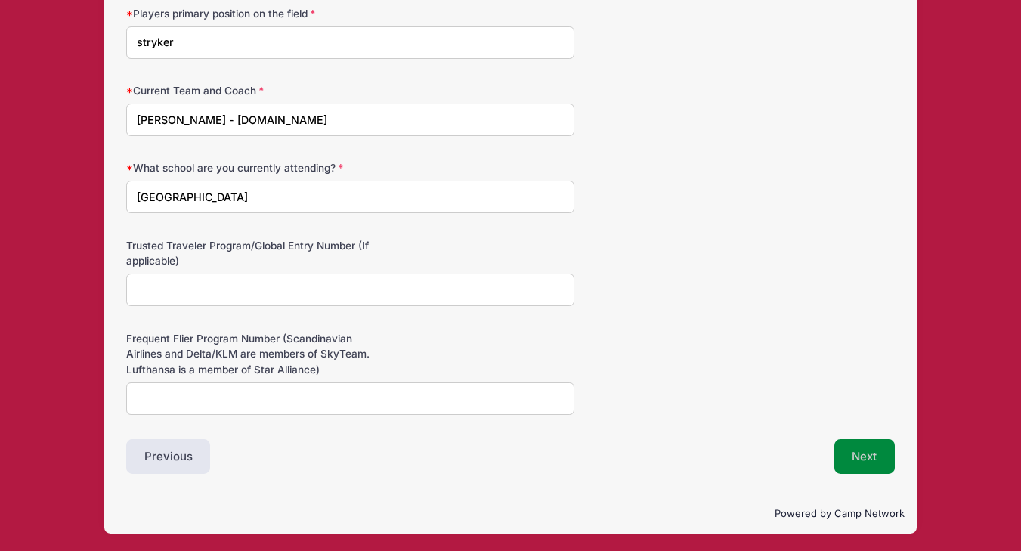
type input "Hall Middle School"
click at [850, 461] on button "Next" at bounding box center [865, 456] width 61 height 35
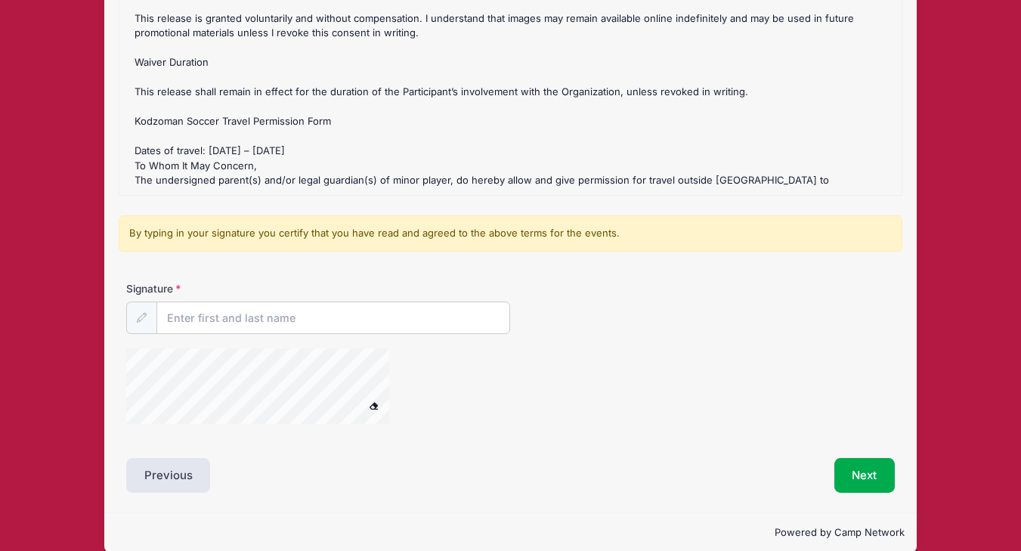
scroll to position [263, 0]
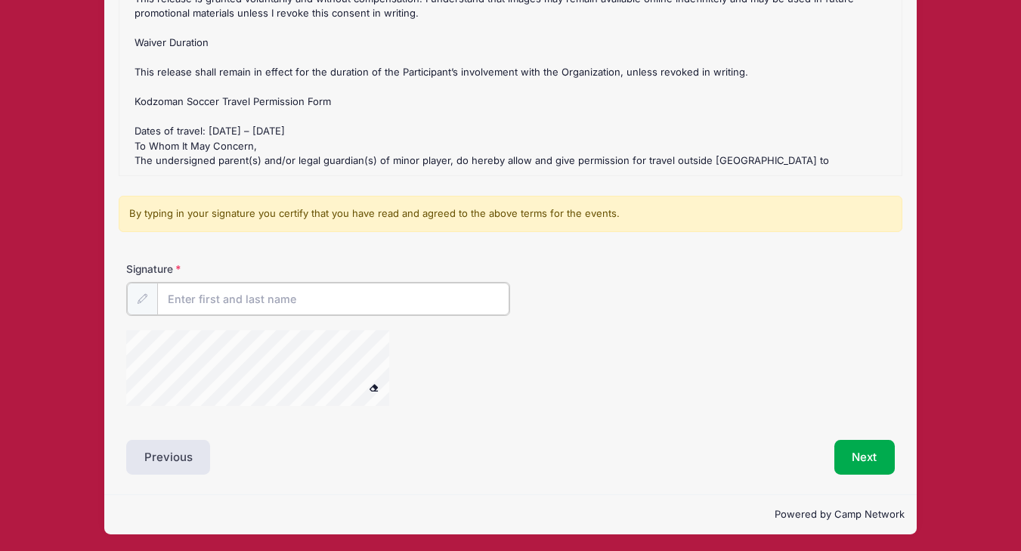
click at [283, 299] on input "Signature" at bounding box center [333, 299] width 353 height 33
click at [420, 358] on div at bounding box center [277, 370] width 302 height 80
type input "Yulia Carlen"
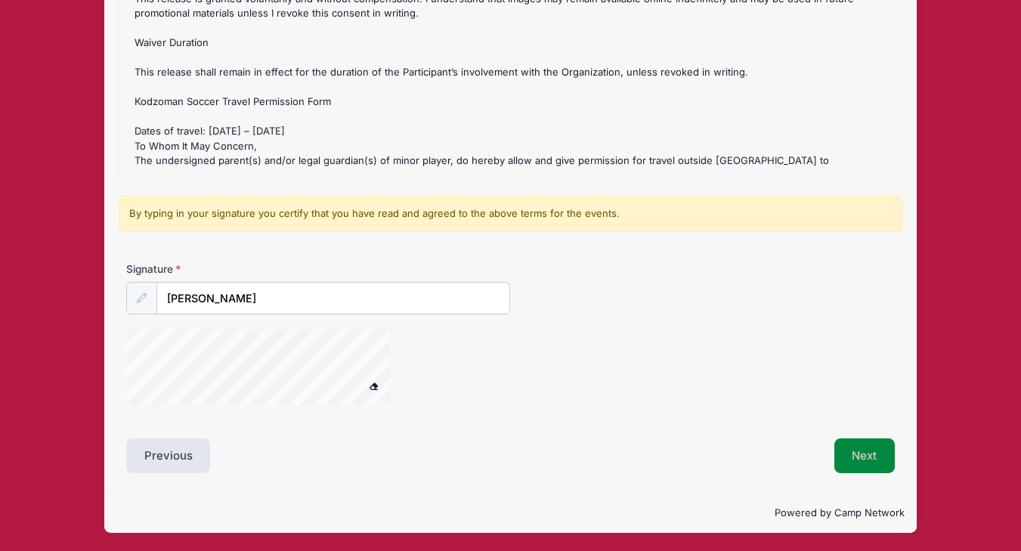
click at [863, 465] on button "Next" at bounding box center [865, 455] width 61 height 35
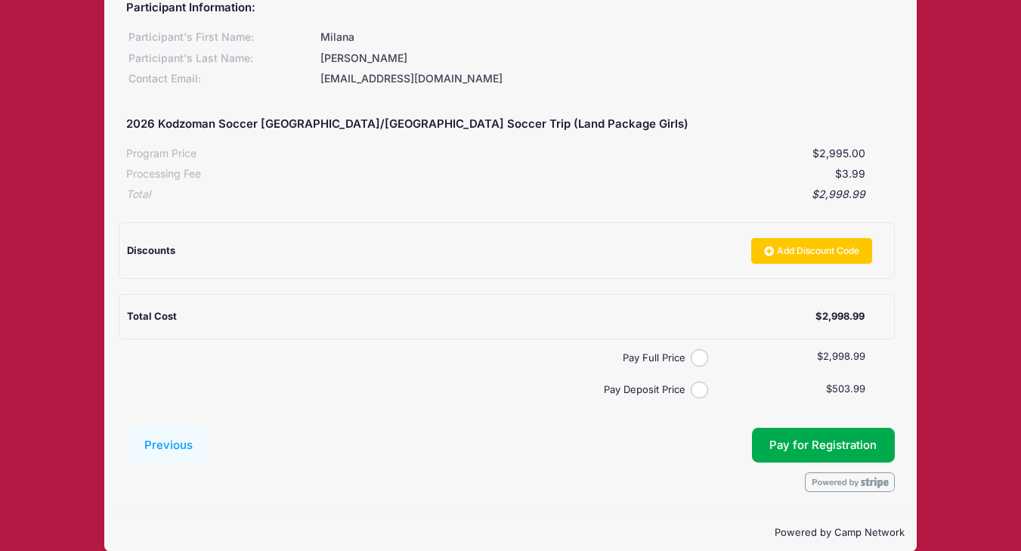
scroll to position [225, 0]
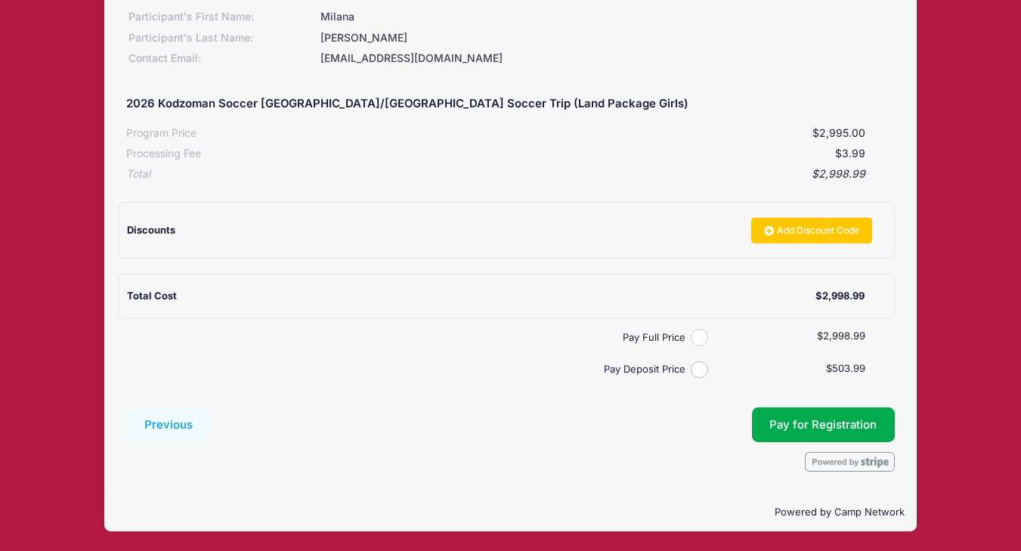
click at [697, 342] on input "Pay Full Price" at bounding box center [699, 337] width 17 height 17
radio input "true"
click at [835, 425] on button "Pay for Registration" at bounding box center [824, 424] width 144 height 35
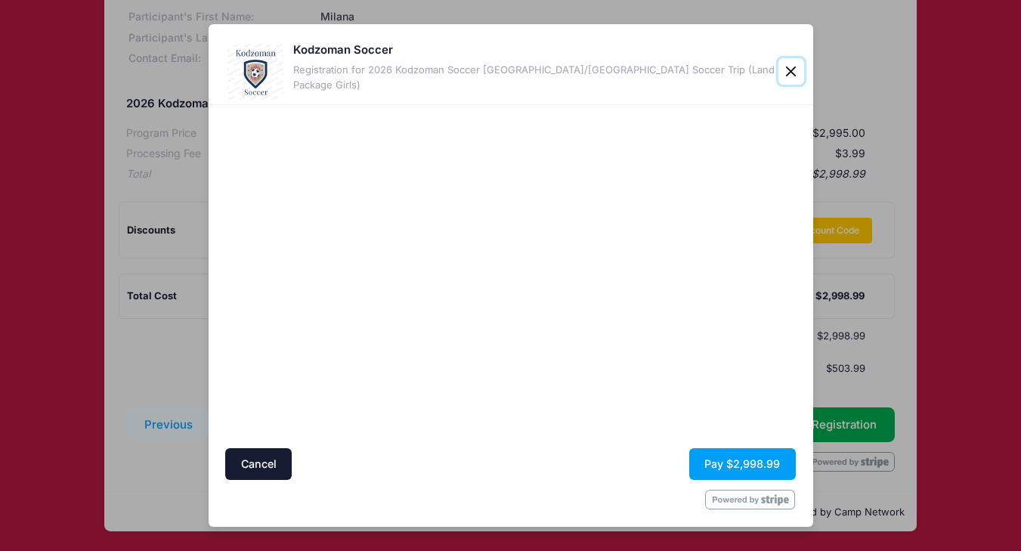
click at [791, 71] on button "Close" at bounding box center [792, 71] width 26 height 27
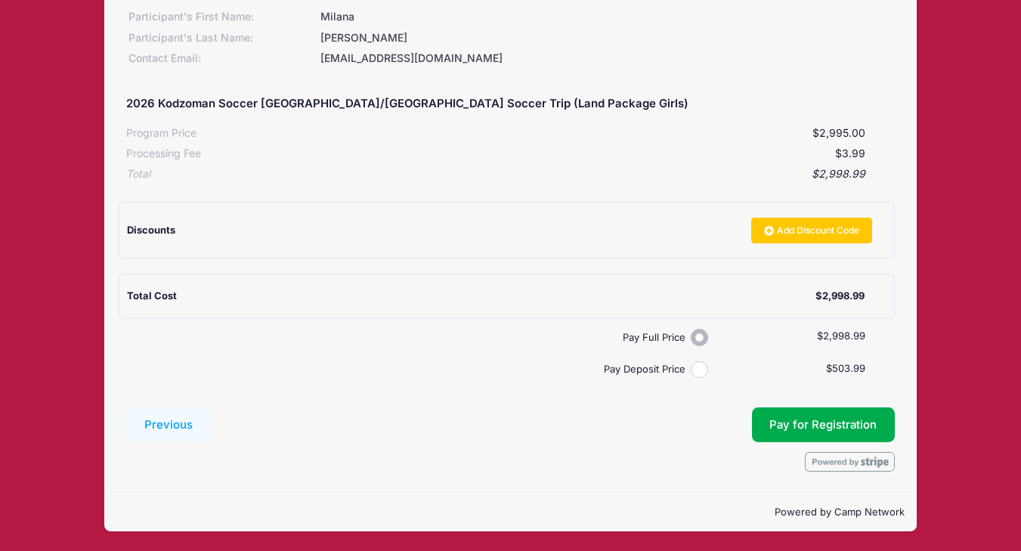
click at [703, 363] on input "Pay Deposit Price" at bounding box center [699, 369] width 17 height 17
radio input "true"
click at [701, 365] on input "Pay Deposit Price" at bounding box center [699, 369] width 17 height 17
click at [703, 336] on input "Pay Full Price" at bounding box center [699, 337] width 17 height 17
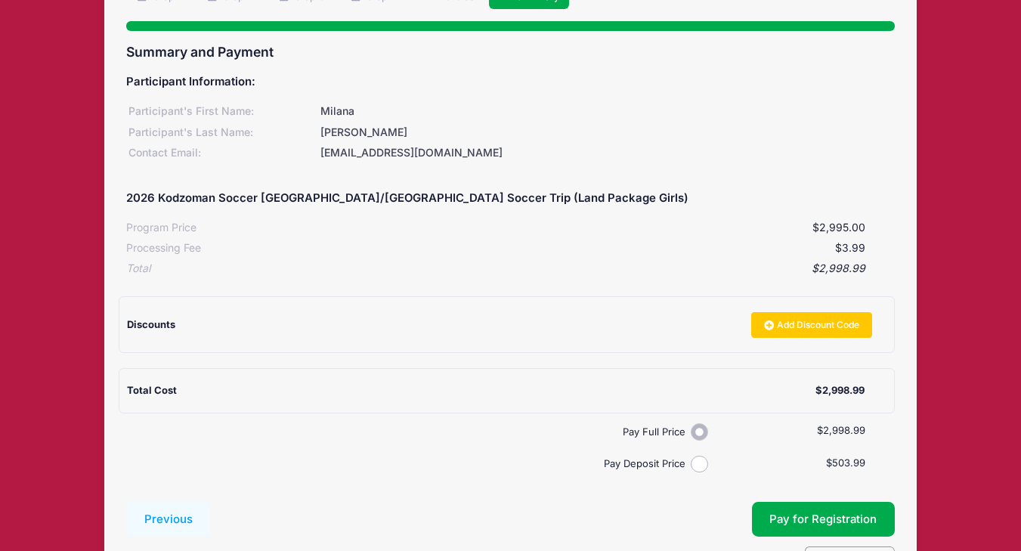
scroll to position [0, 0]
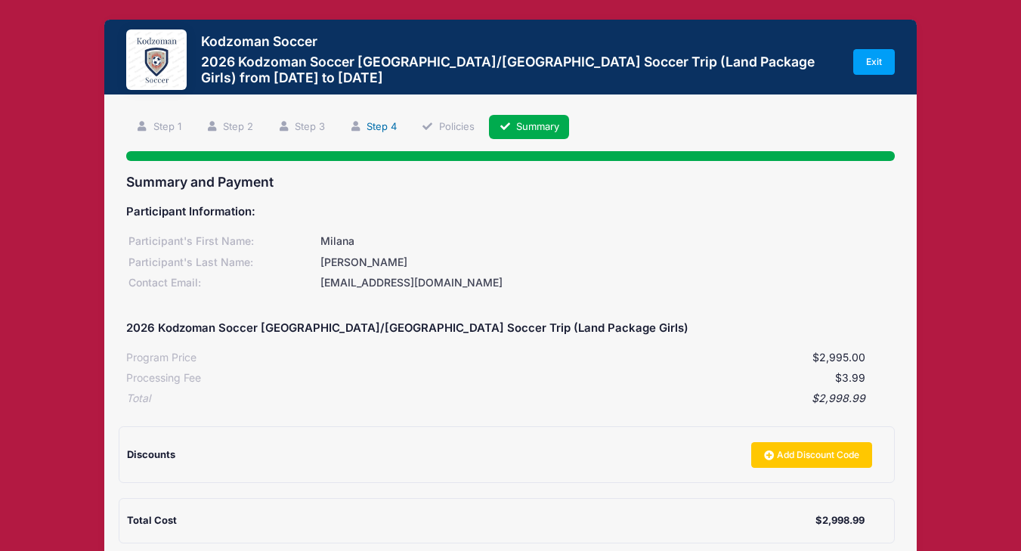
click at [389, 127] on link "Step 4" at bounding box center [373, 127] width 67 height 25
radio input "false"
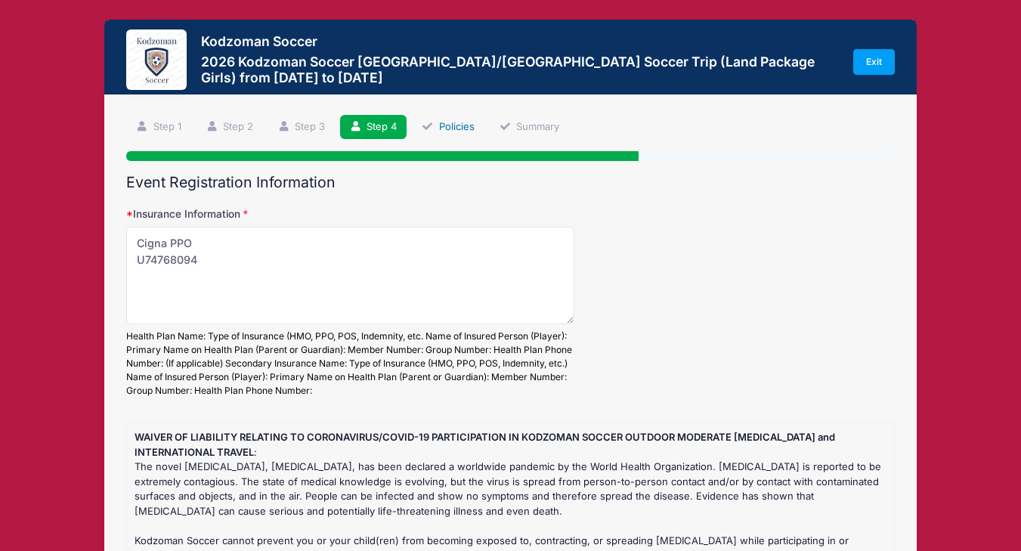
click at [457, 128] on link "Policies" at bounding box center [448, 127] width 73 height 25
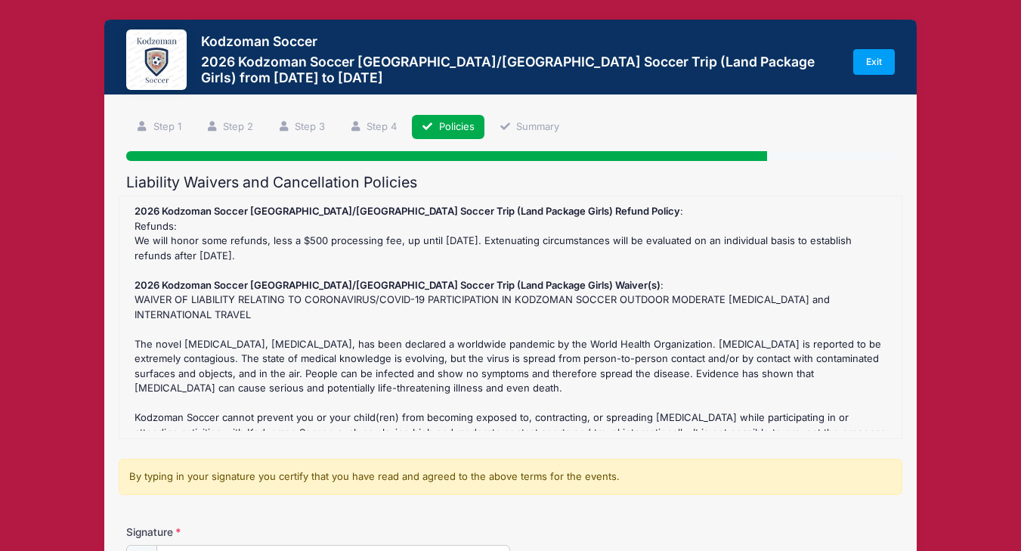
click at [358, 194] on div "Liability Waivers and Cancellation Policies 2026 Kodzoman Soccer Denmark/Sweden…" at bounding box center [510, 455] width 769 height 562
click at [349, 184] on h2 "Liability Waivers and Cancellation Policies" at bounding box center [510, 182] width 769 height 17
click at [541, 126] on link "Summary" at bounding box center [529, 127] width 80 height 25
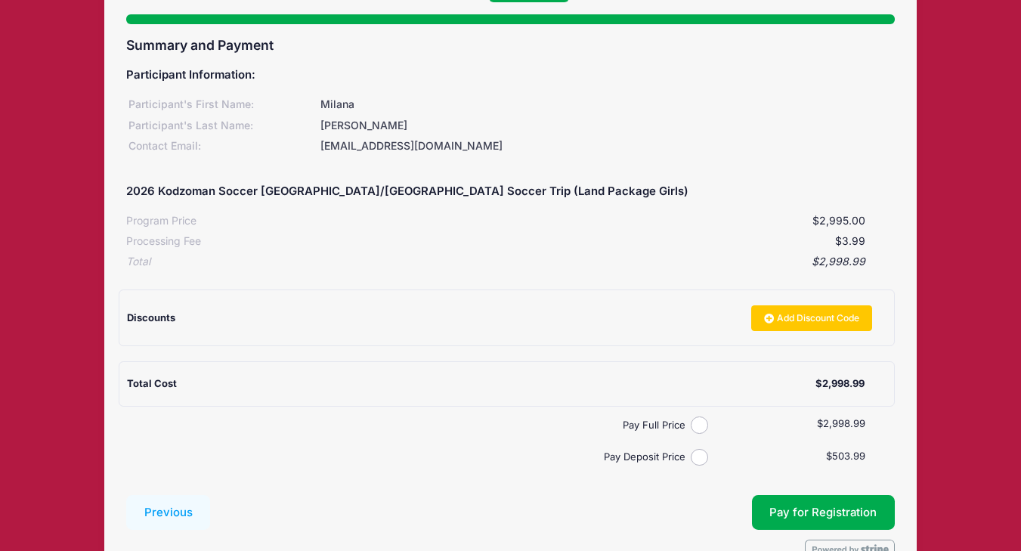
scroll to position [159, 0]
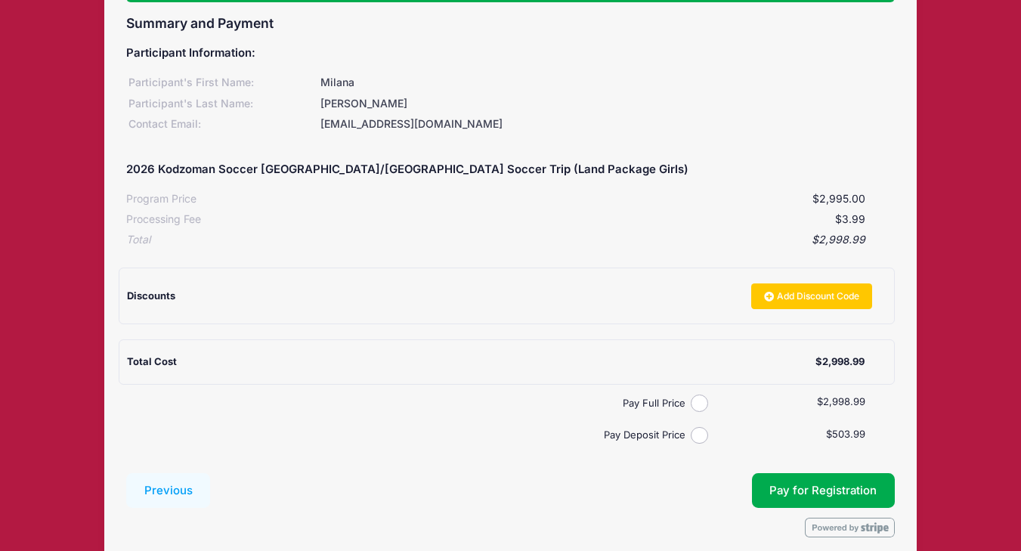
click at [689, 443] on div "Summary and Payment Participant Information: Participant's First Name: Milana P…" at bounding box center [510, 276] width 769 height 523
click at [704, 438] on input "Pay Deposit Price" at bounding box center [699, 435] width 17 height 17
radio input "true"
click at [829, 493] on button "Pay for Registration" at bounding box center [824, 490] width 144 height 35
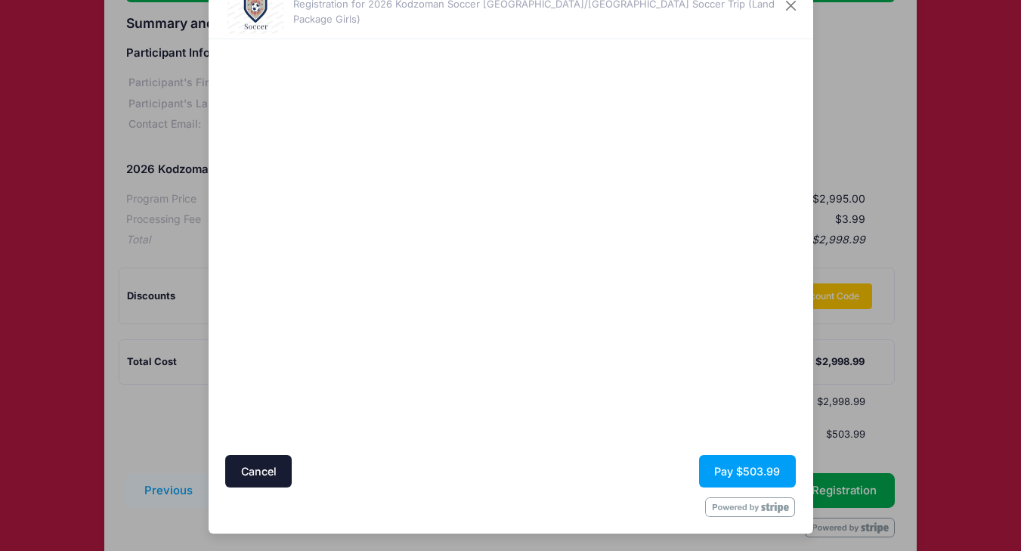
scroll to position [53, 0]
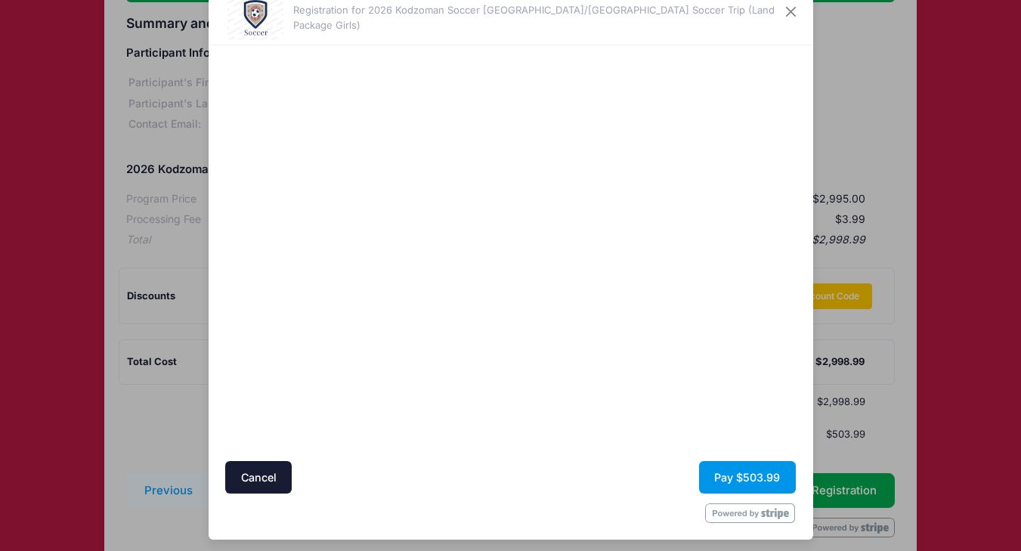
click at [749, 475] on button "Pay $503.99" at bounding box center [747, 477] width 97 height 33
